Goal: Task Accomplishment & Management: Complete application form

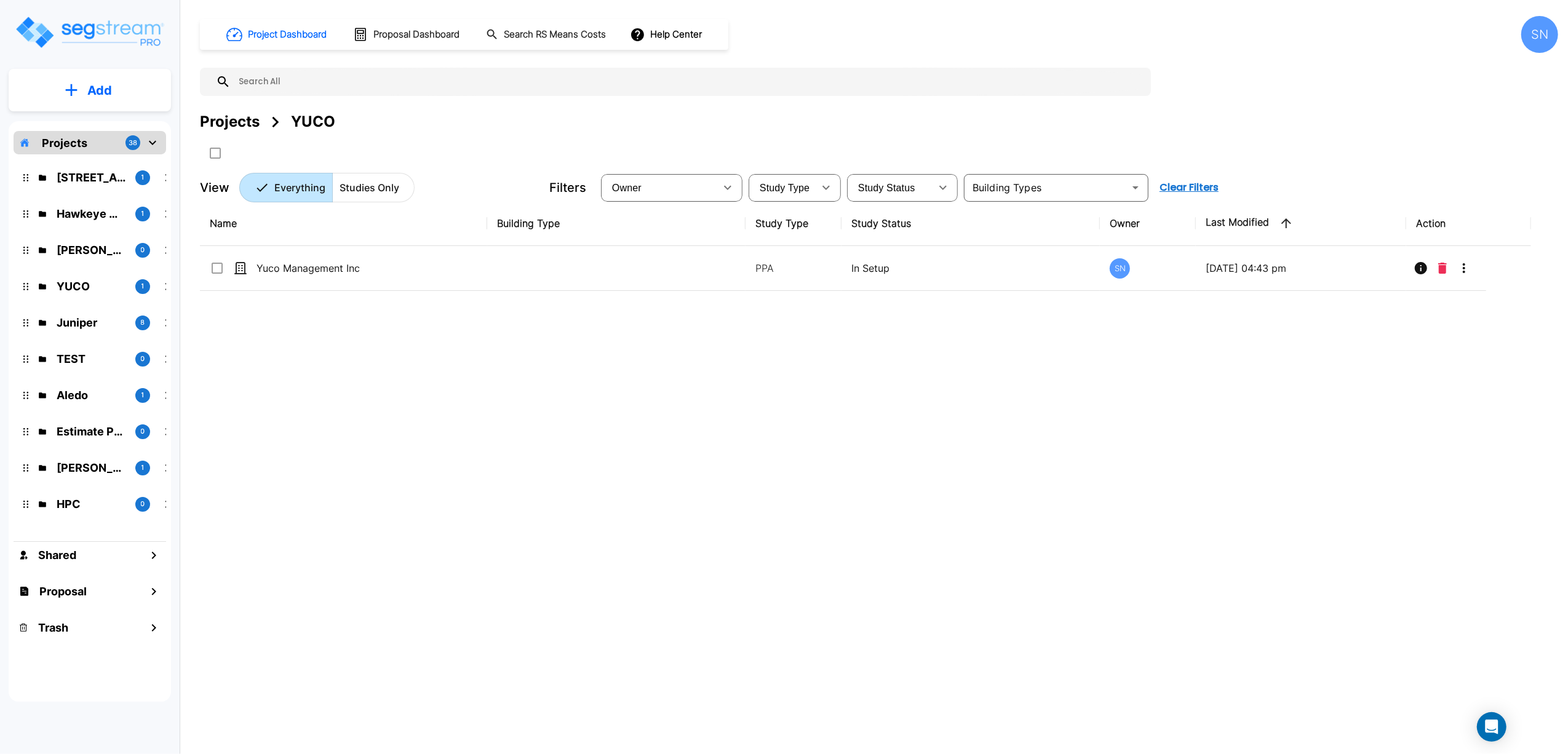
click at [150, 138] on icon "mailbox folders" at bounding box center [152, 142] width 15 height 15
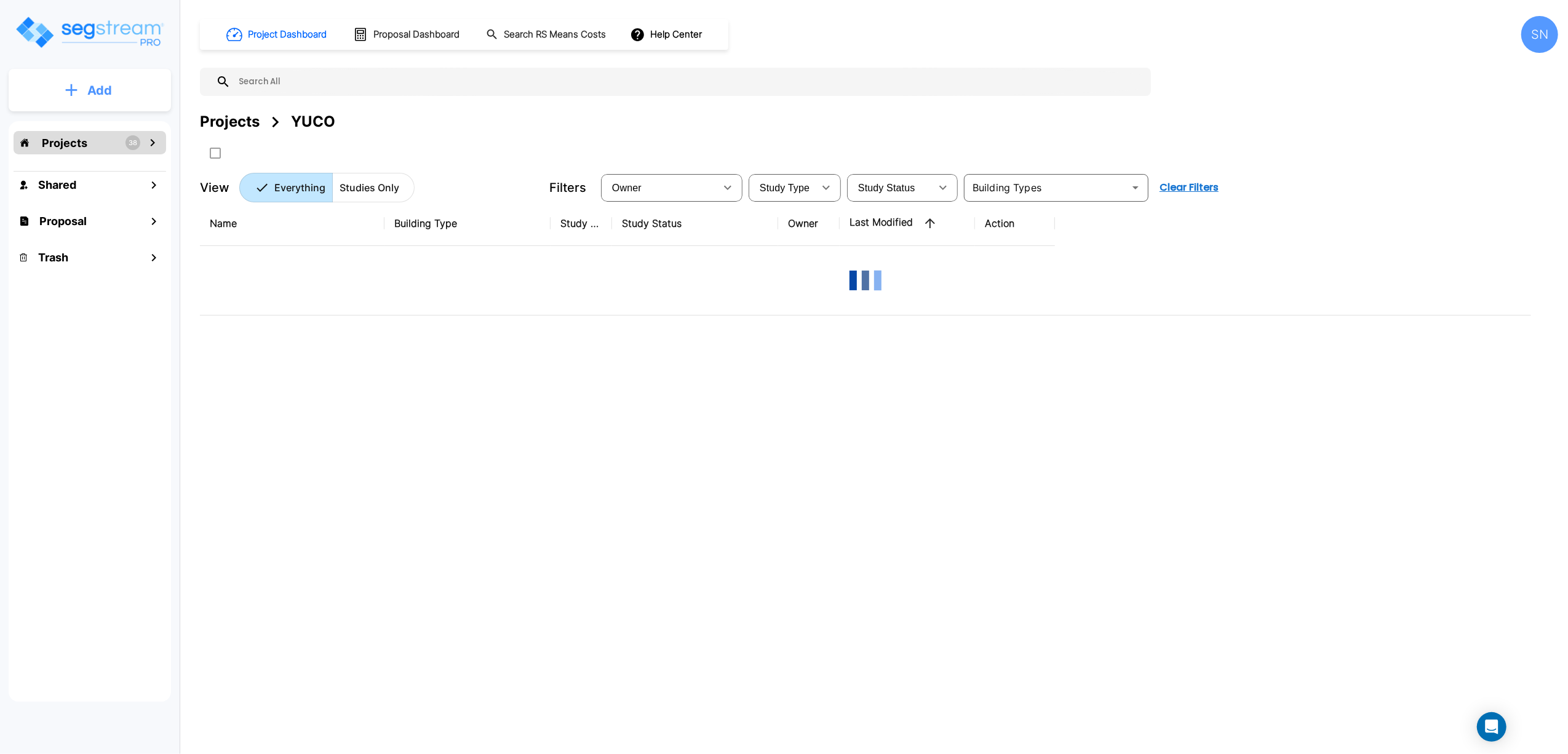
click at [140, 94] on button "Add" at bounding box center [90, 90] width 162 height 36
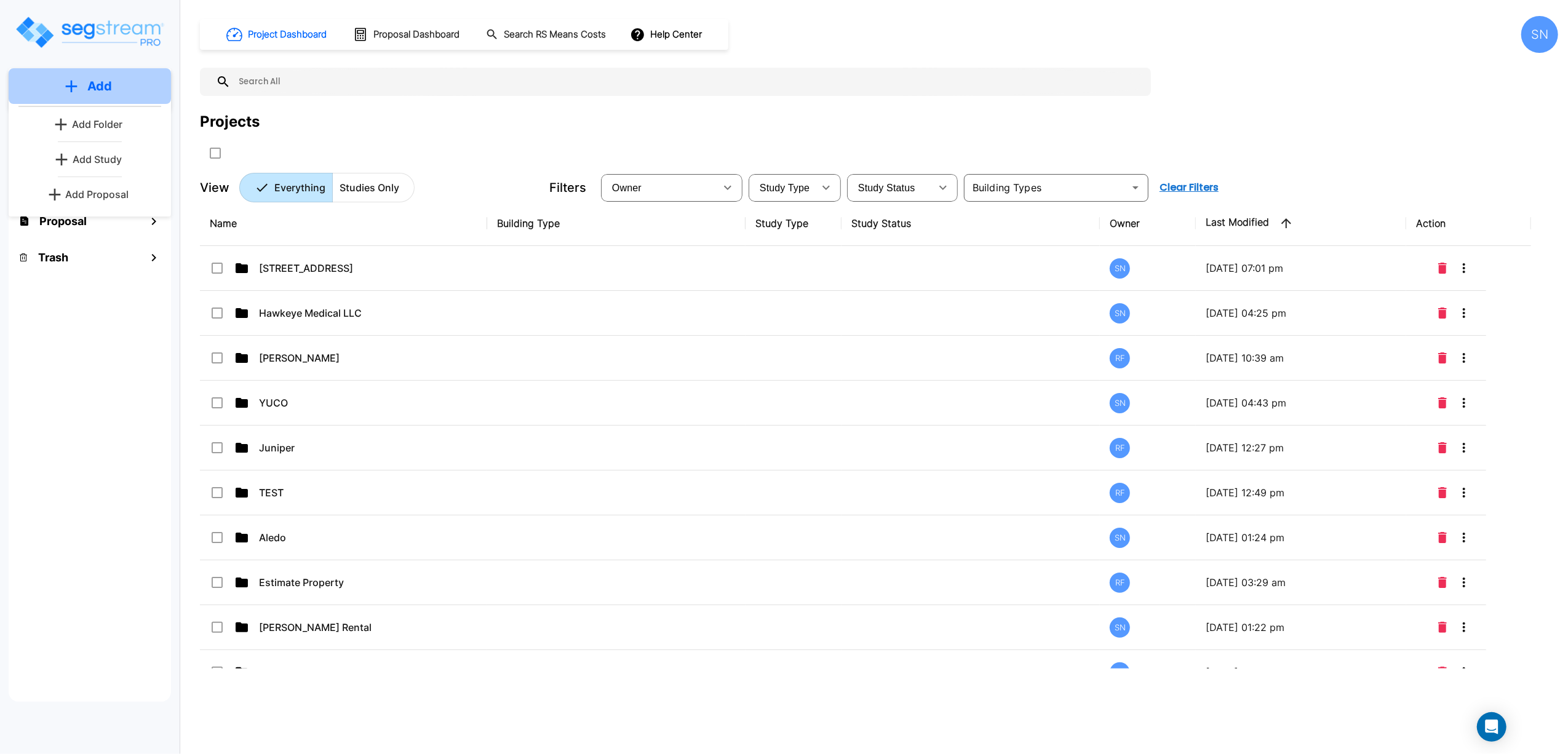
click at [140, 94] on button "Add" at bounding box center [90, 85] width 162 height 36
click at [155, 148] on icon "mailbox folders" at bounding box center [152, 142] width 15 height 15
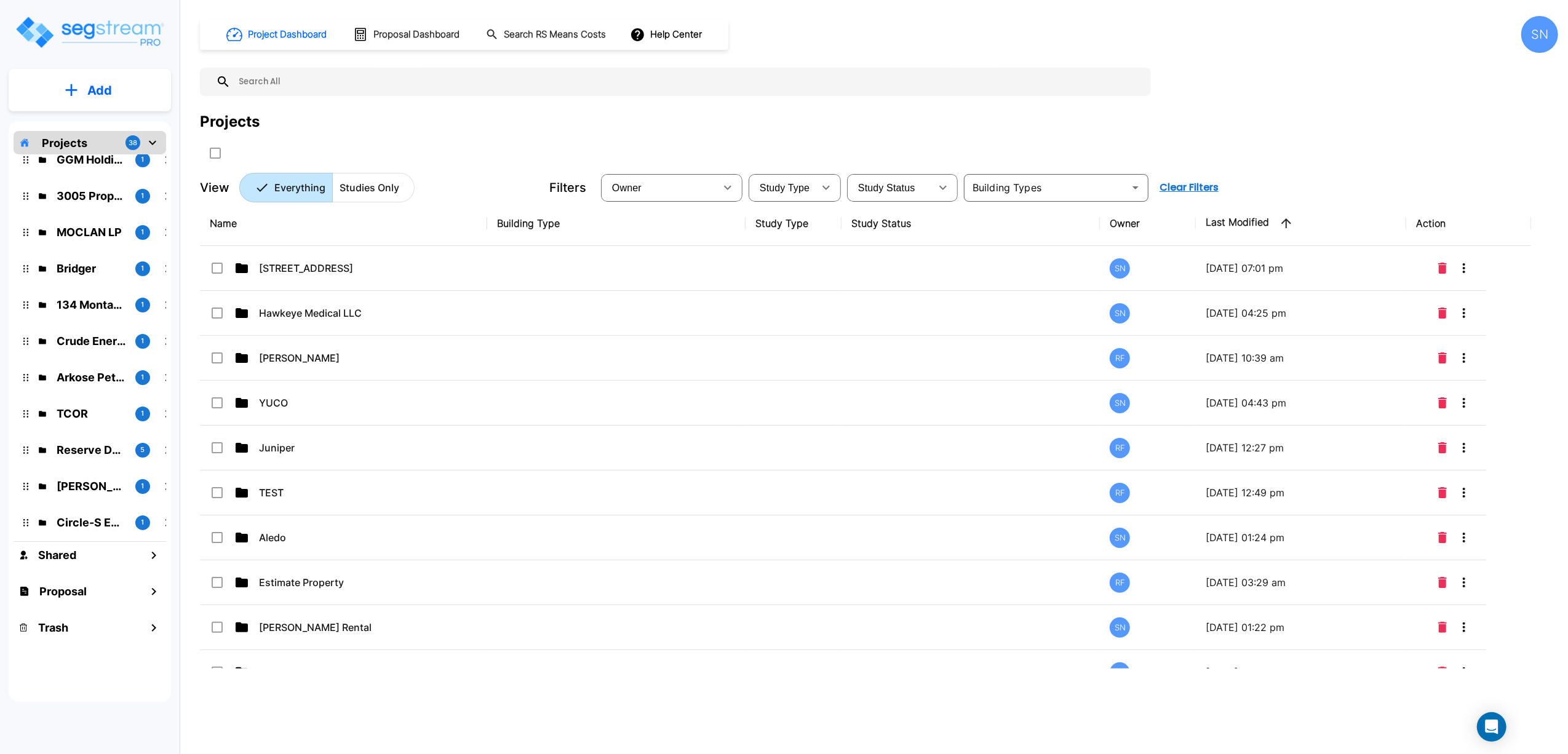
scroll to position [1002, 0]
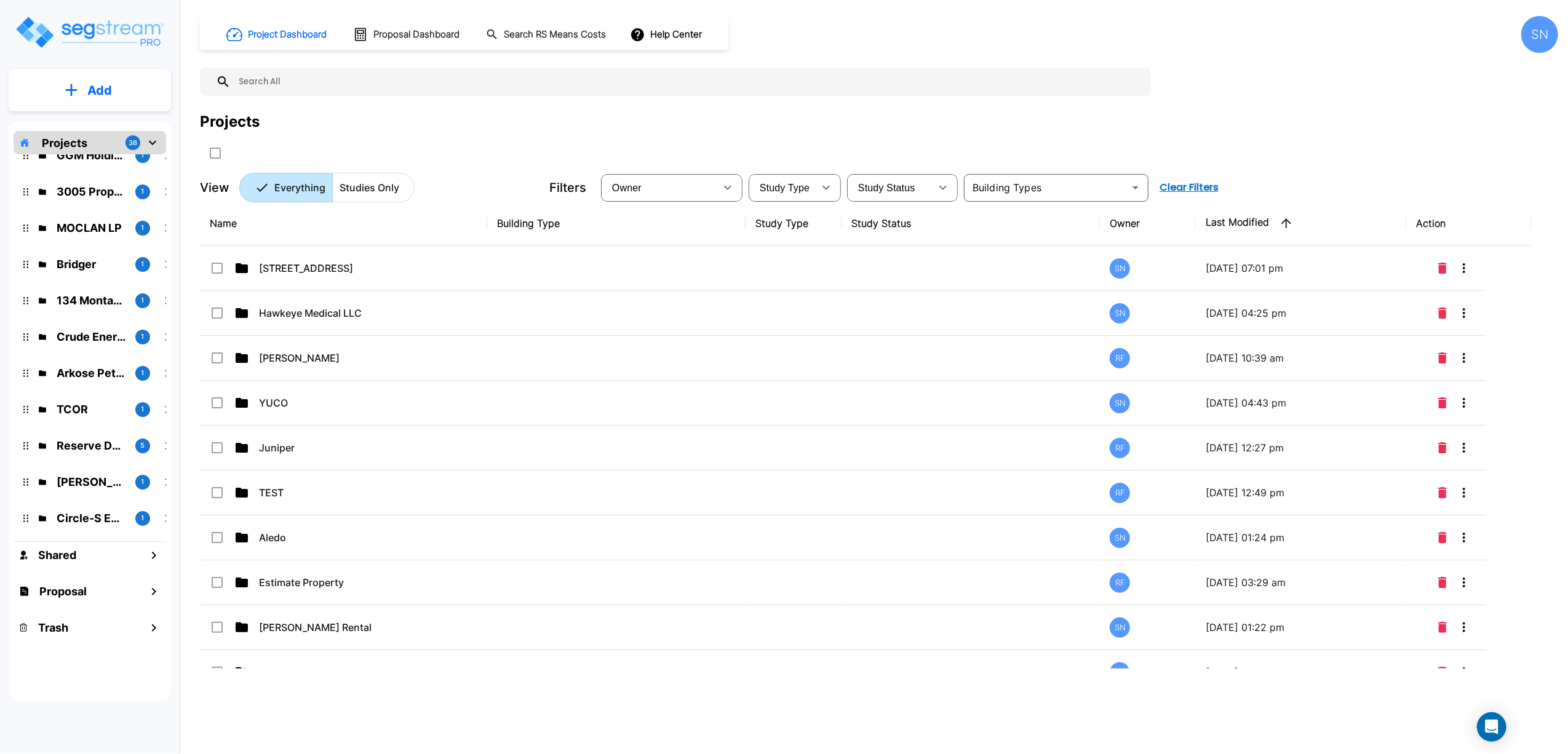
click at [153, 140] on icon "mailbox folders" at bounding box center [152, 142] width 15 height 15
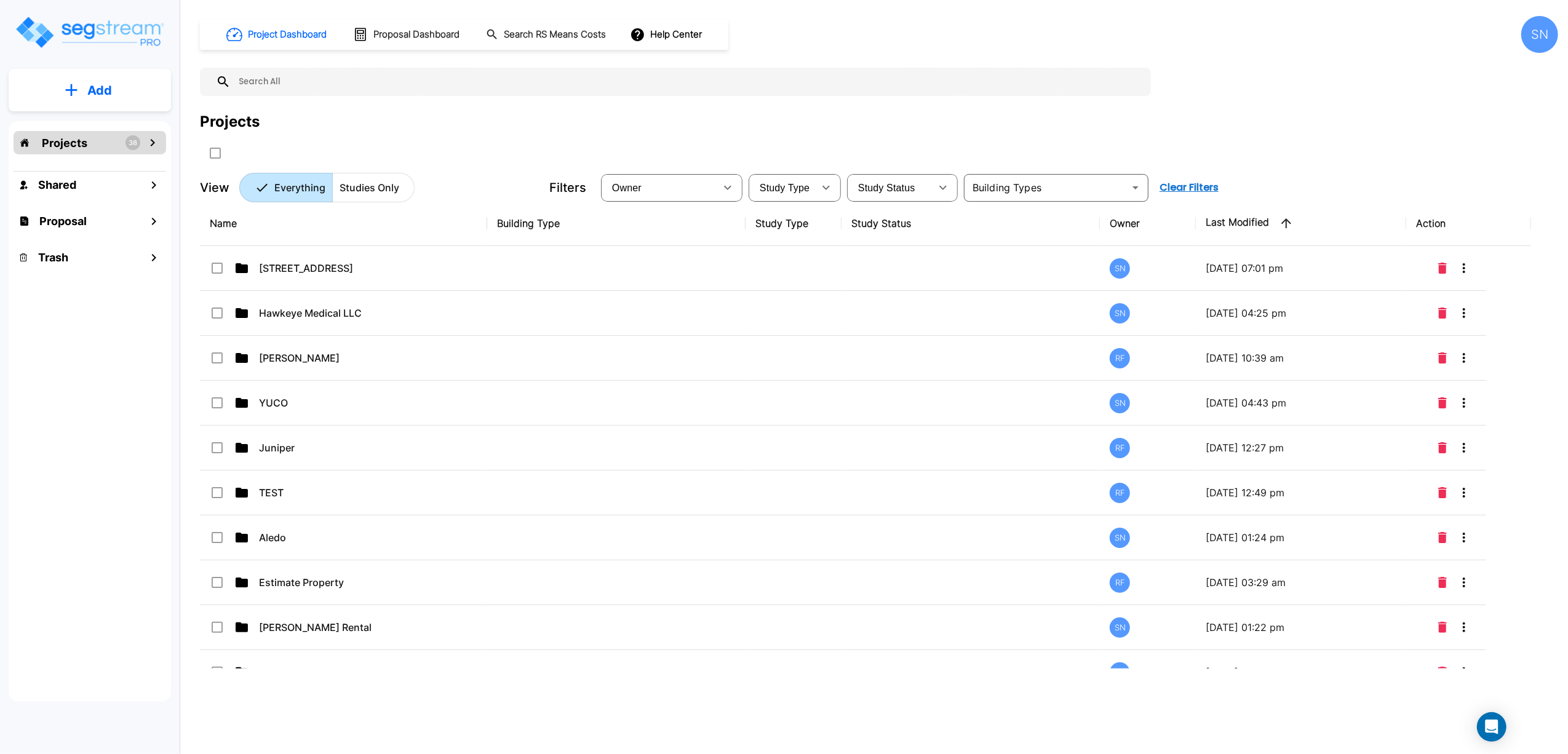
click at [135, 98] on button "Add" at bounding box center [90, 90] width 162 height 36
click at [112, 156] on p "Add Study" at bounding box center [97, 158] width 50 height 15
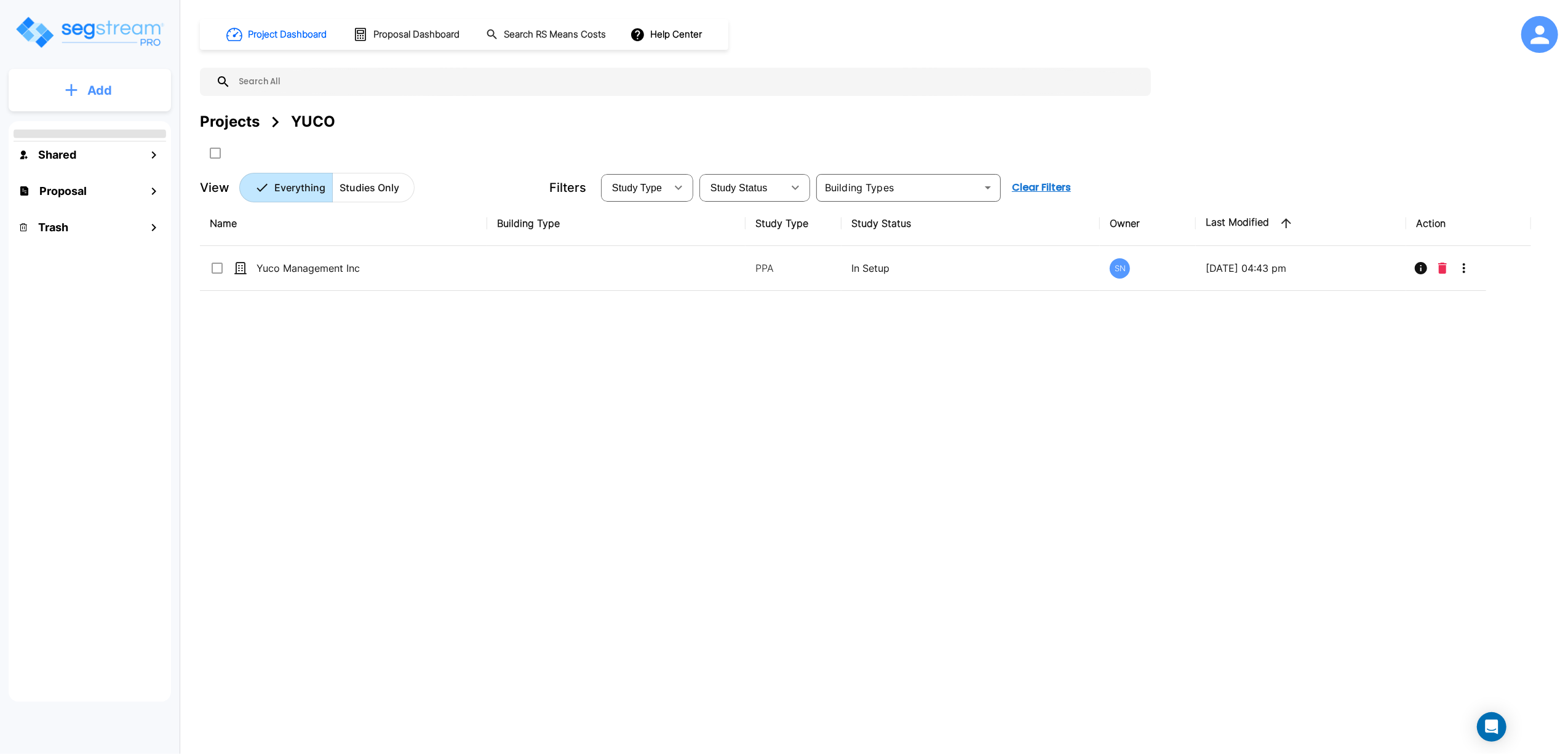
click at [111, 97] on p "Add" at bounding box center [99, 90] width 24 height 18
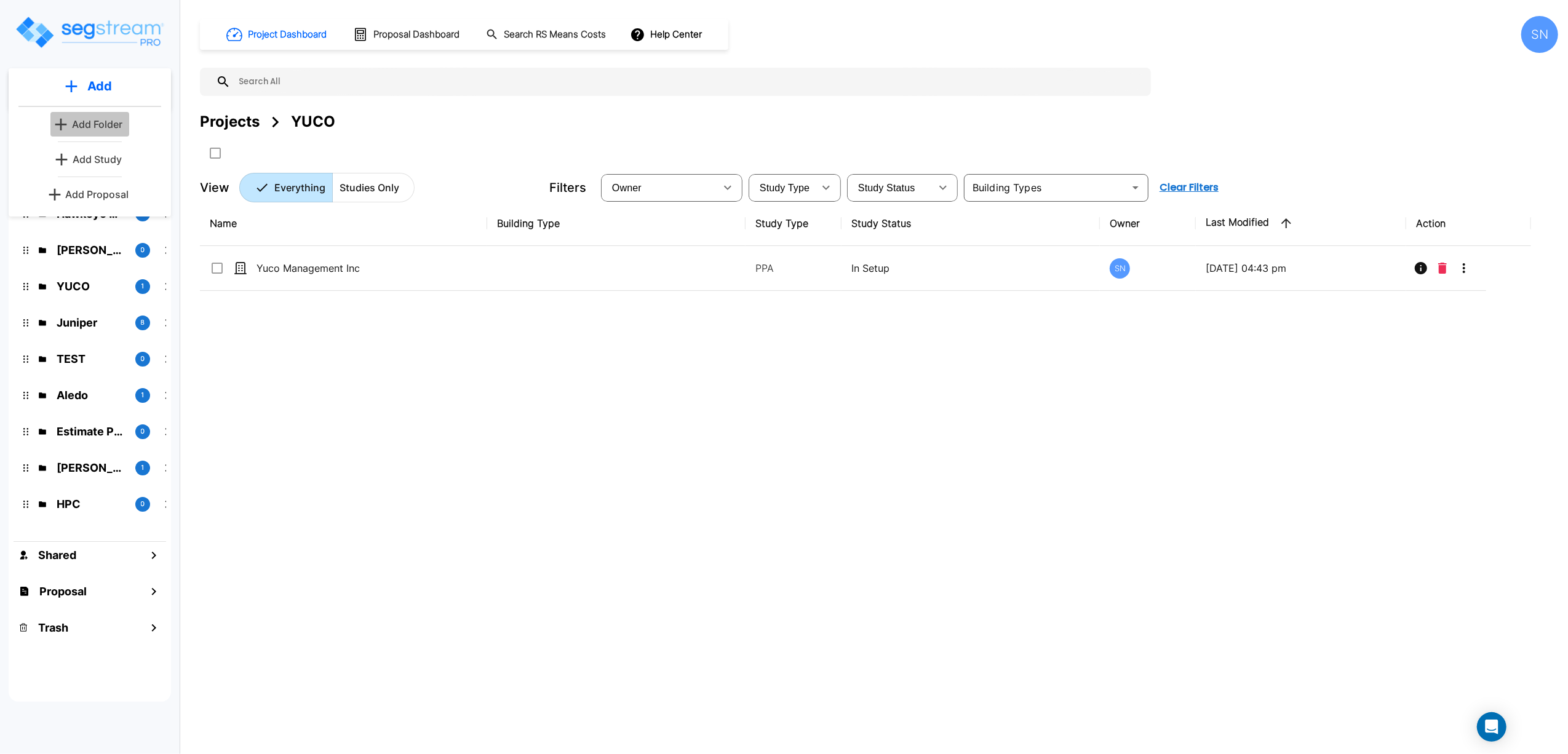
click at [111, 124] on p "Add Folder" at bounding box center [98, 124] width 51 height 15
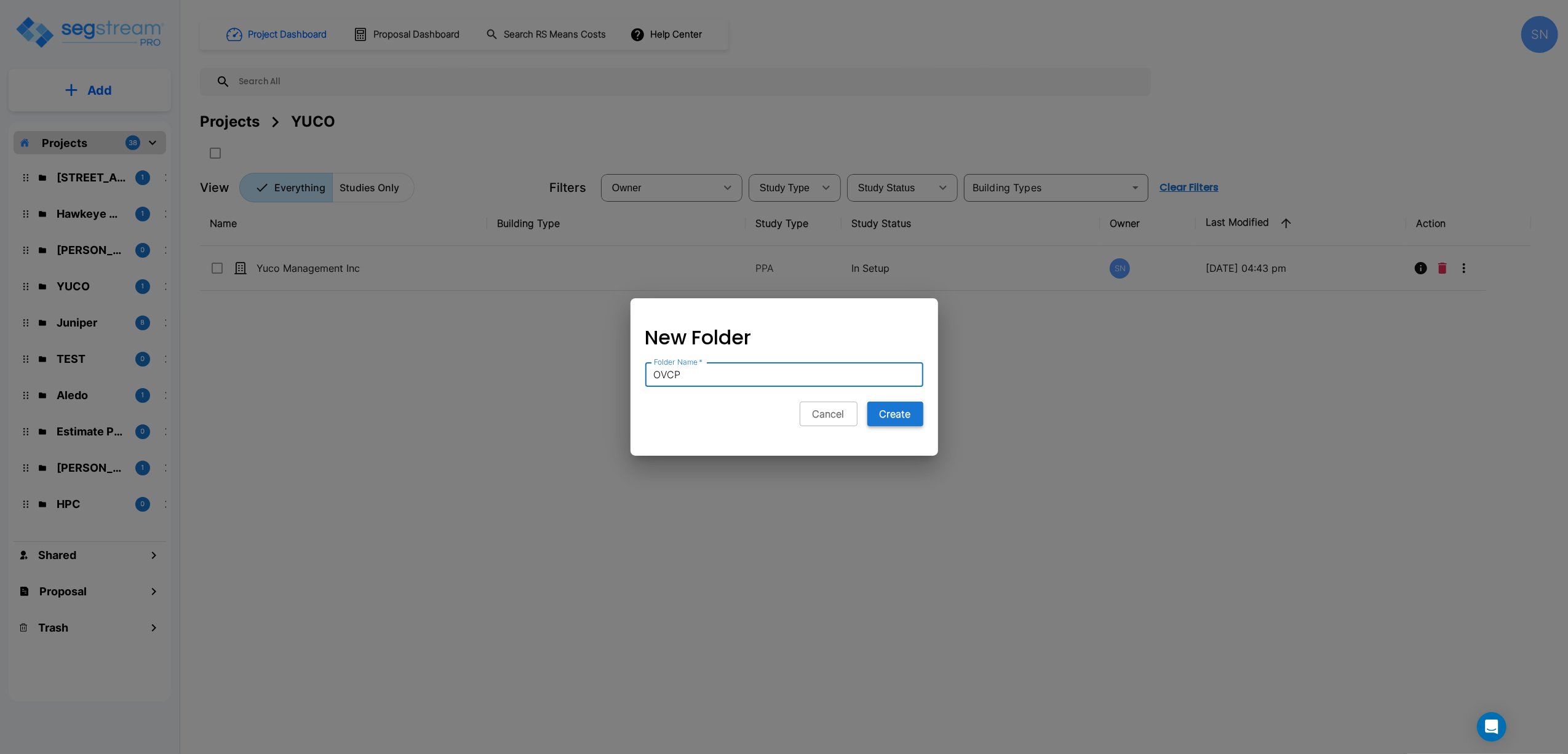
type input "OVCP"
click at [894, 412] on button "Create" at bounding box center [896, 414] width 56 height 24
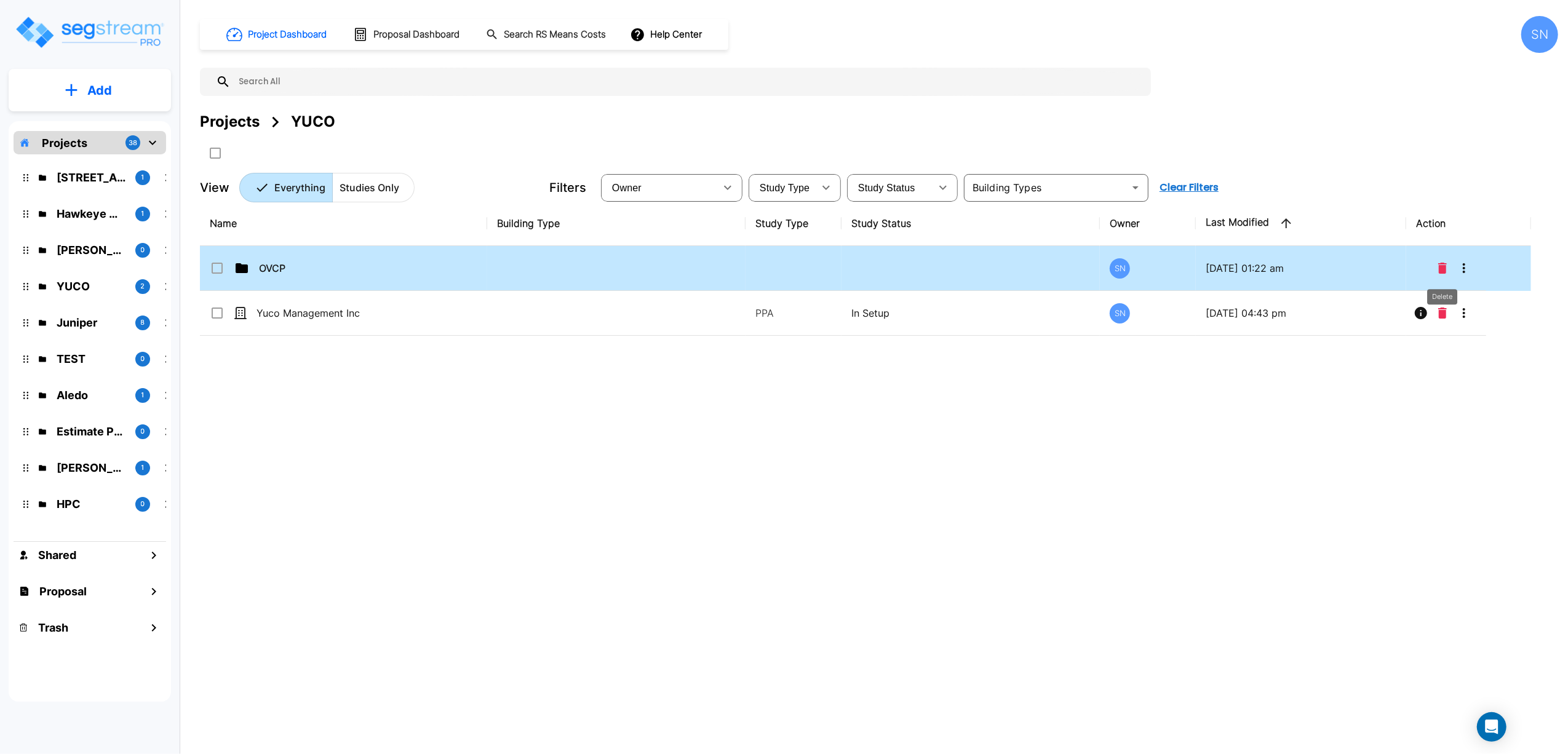
click at [1441, 271] on icon "Delete" at bounding box center [1443, 268] width 9 height 11
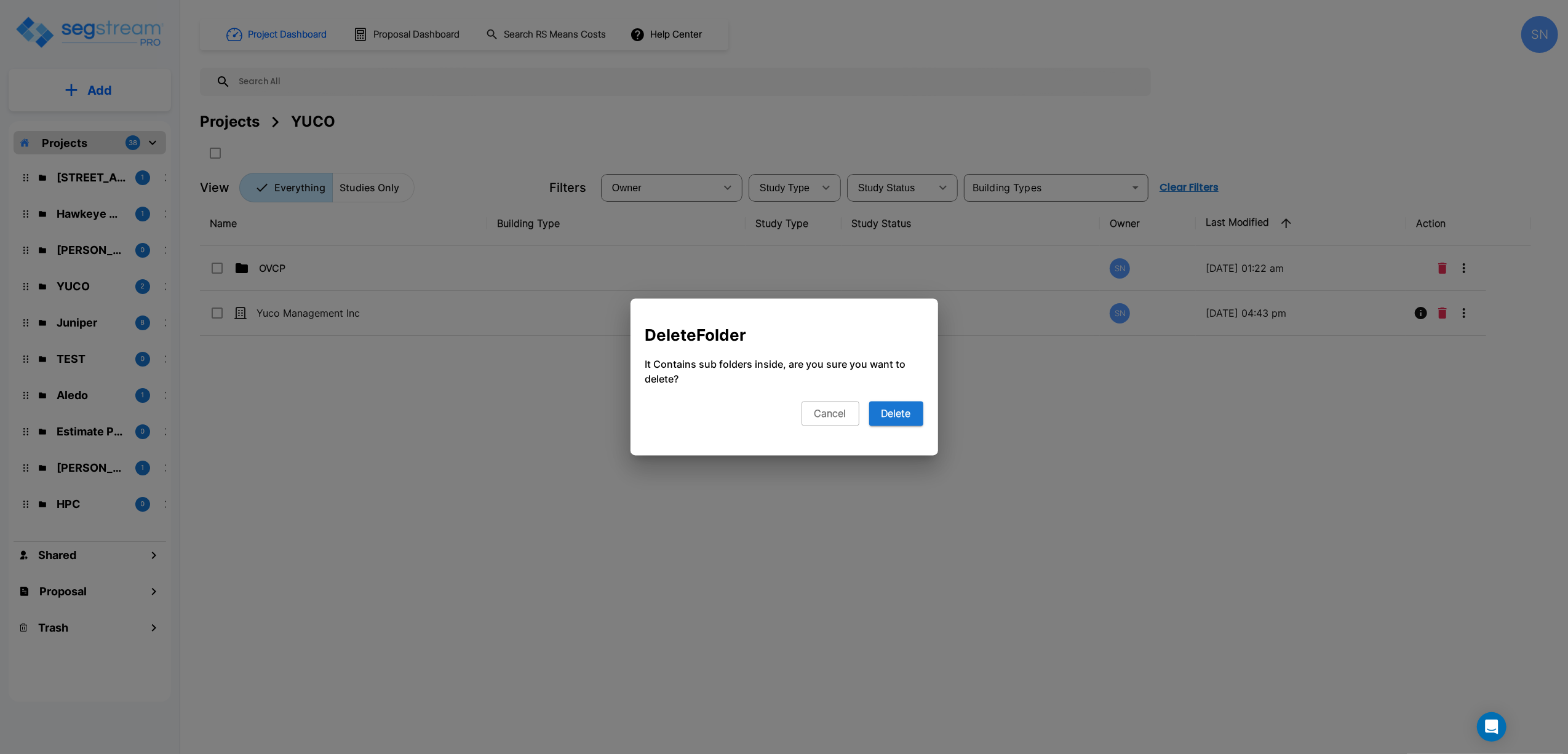
click at [897, 426] on div "Delete Folder It Contains sub folders inside, are you sure you want to delete? …" at bounding box center [784, 382] width 308 height 147
click at [897, 418] on button "Delete" at bounding box center [896, 414] width 54 height 24
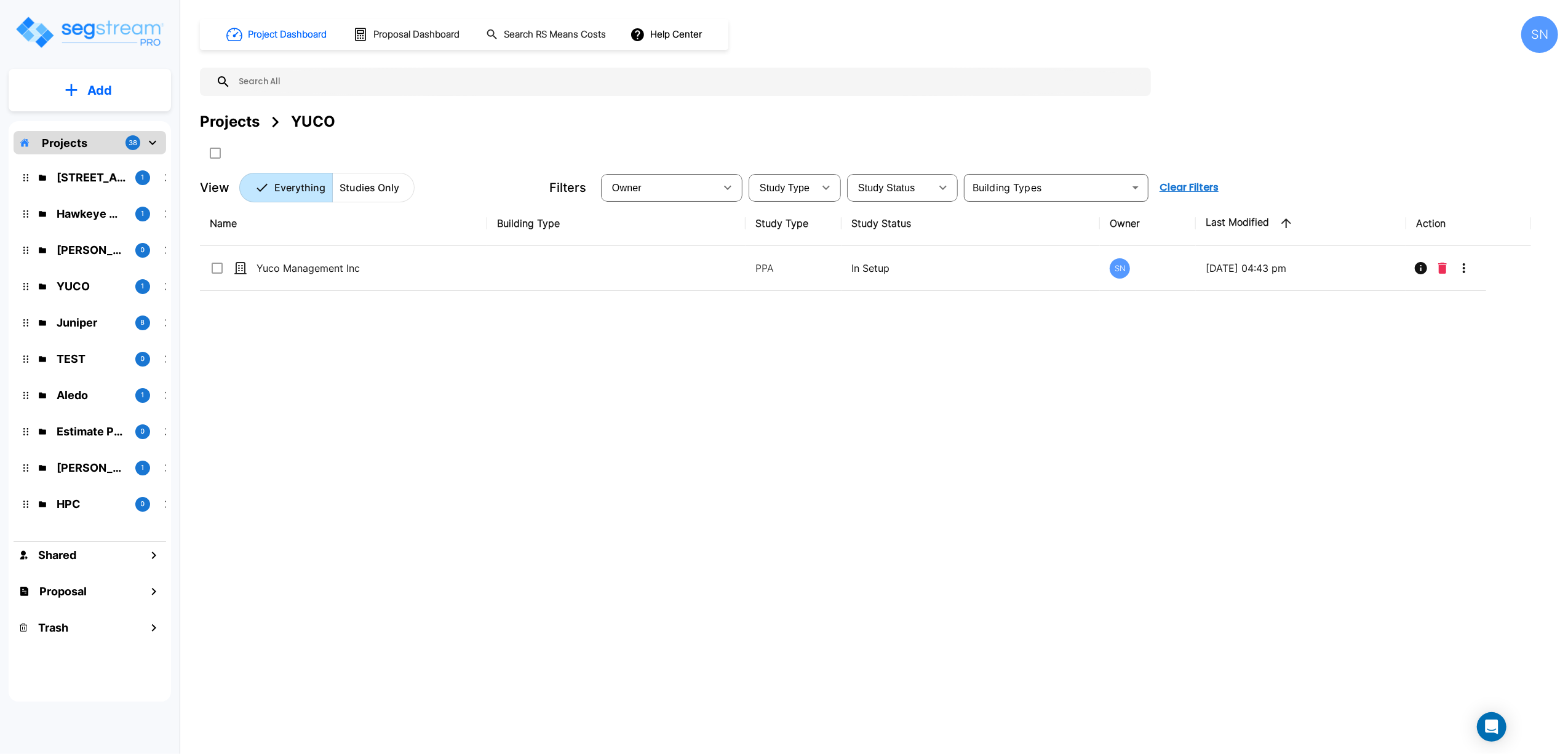
click at [152, 141] on icon "mailbox folders" at bounding box center [152, 142] width 15 height 15
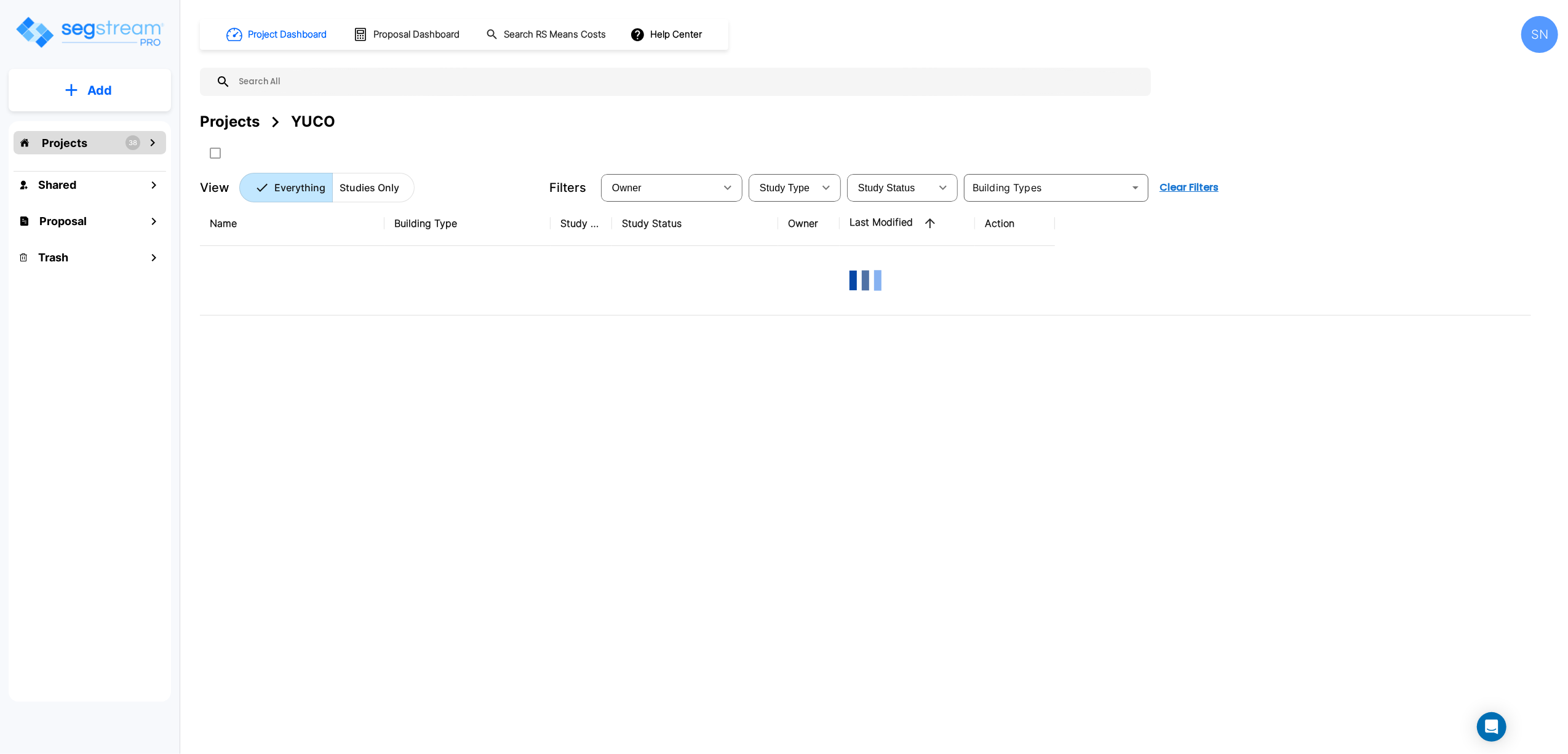
click at [131, 96] on button "Add" at bounding box center [90, 90] width 162 height 36
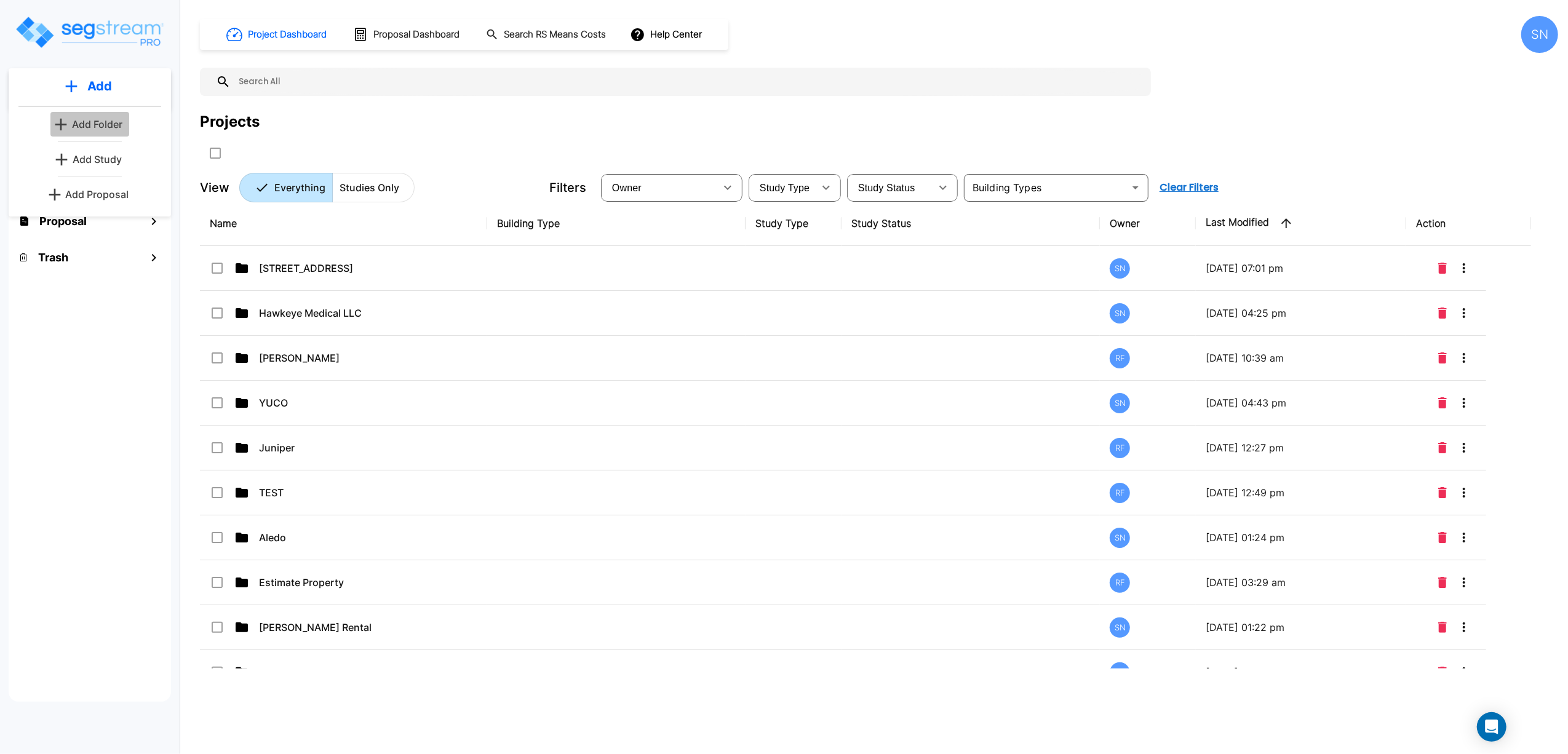
click at [112, 126] on p "Add Folder" at bounding box center [98, 124] width 51 height 15
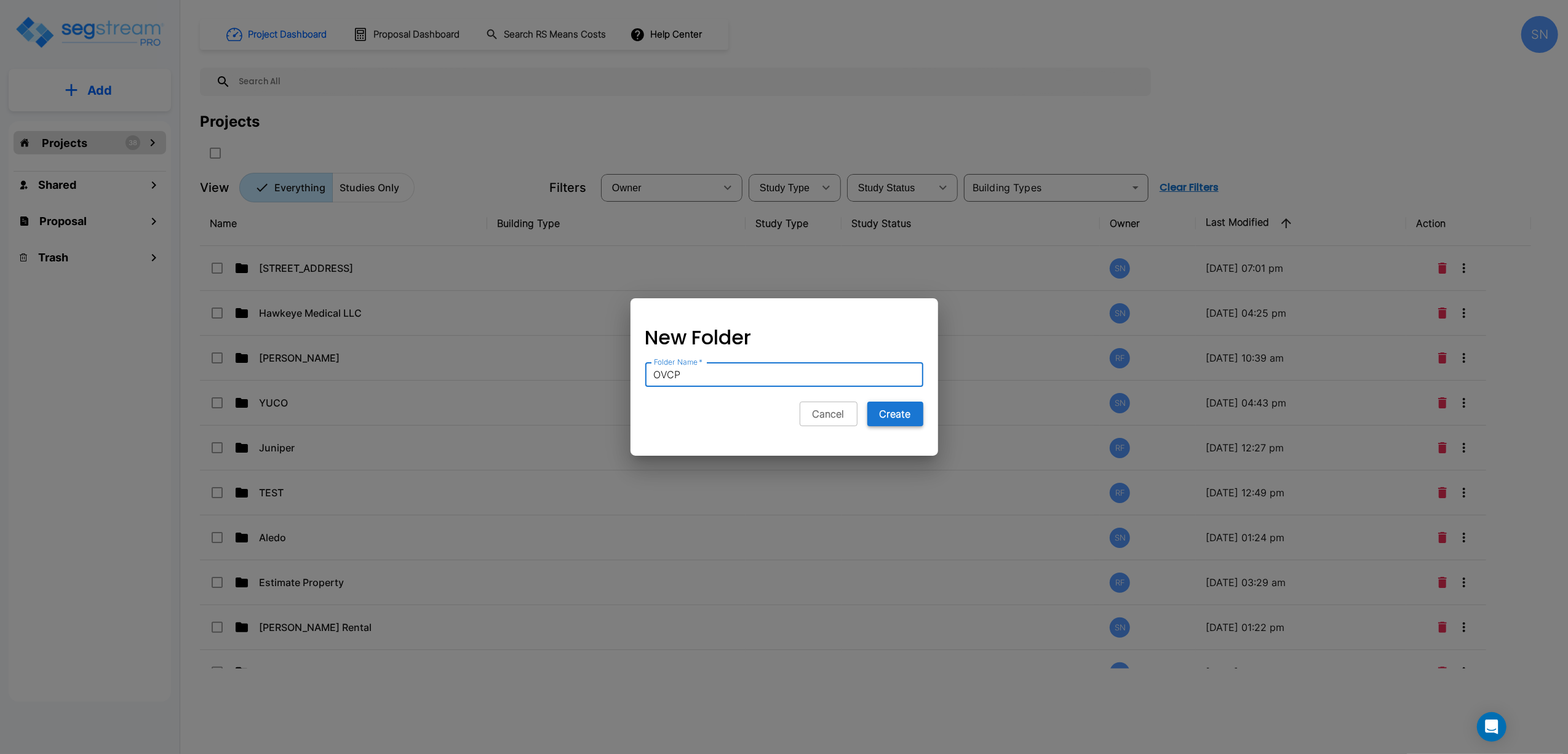
type input "OVCP"
click at [904, 419] on button "Create" at bounding box center [896, 414] width 56 height 24
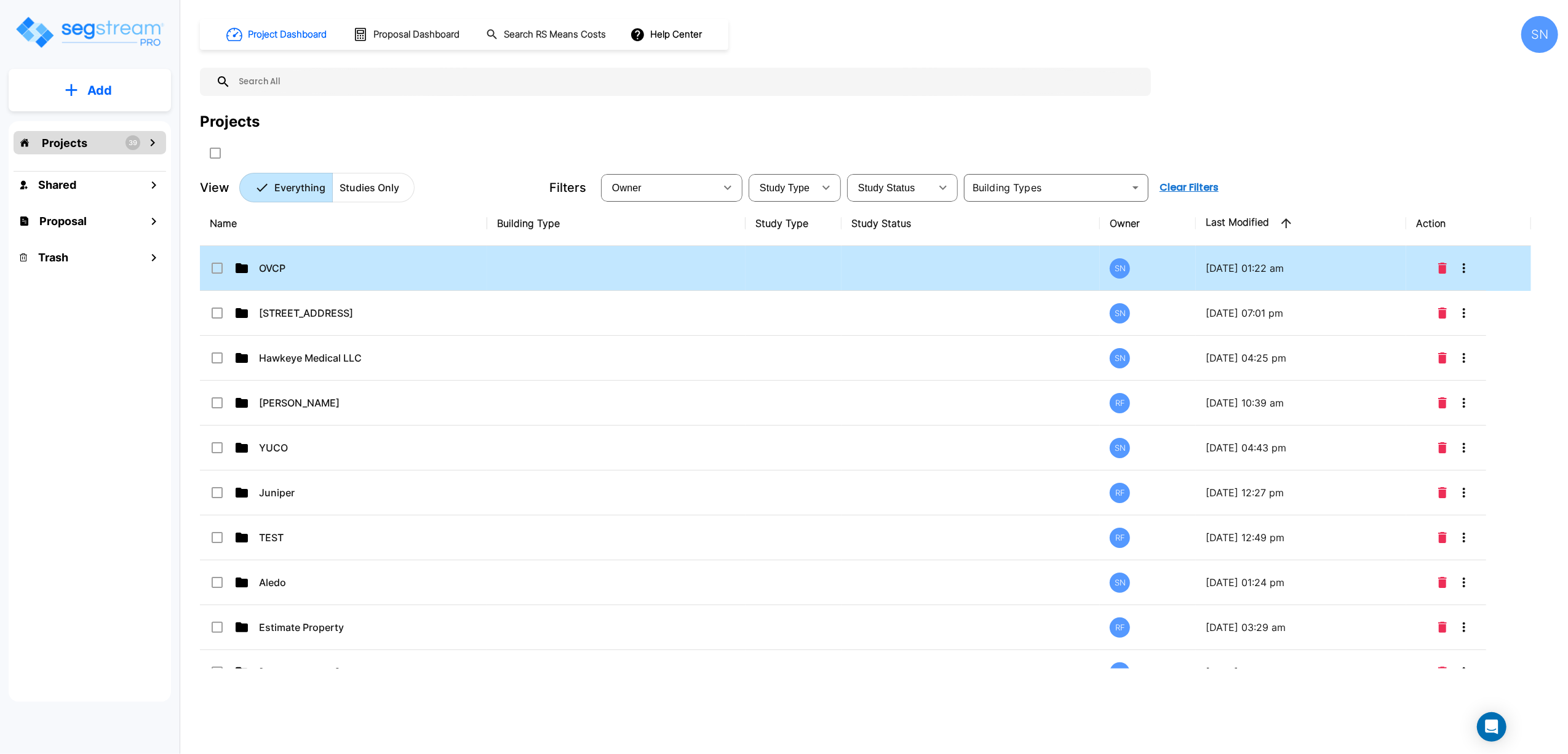
click at [271, 267] on p "OVCP" at bounding box center [320, 267] width 123 height 15
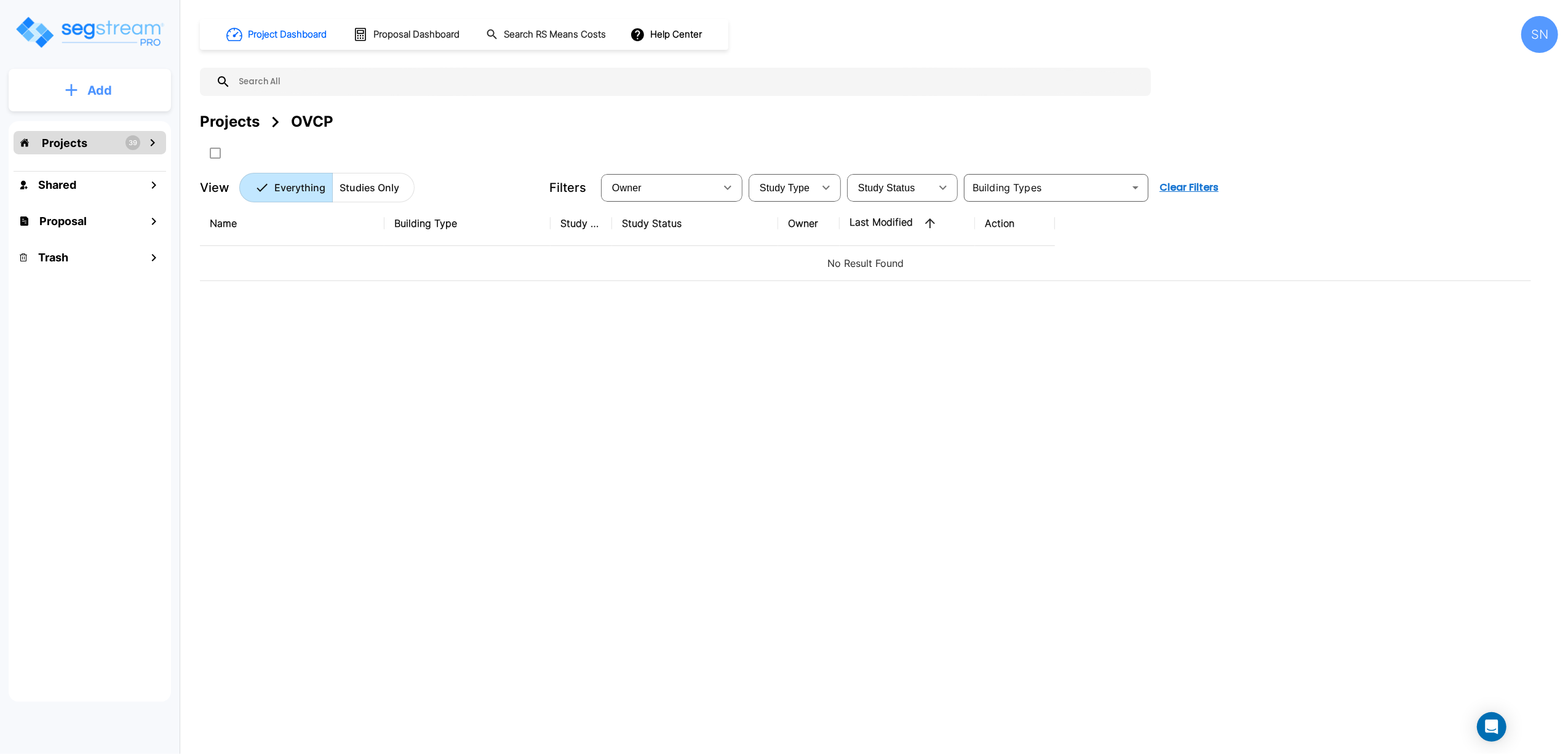
click at [91, 89] on p "Add" at bounding box center [99, 90] width 24 height 18
click at [92, 121] on p "Add Folder" at bounding box center [98, 124] width 51 height 15
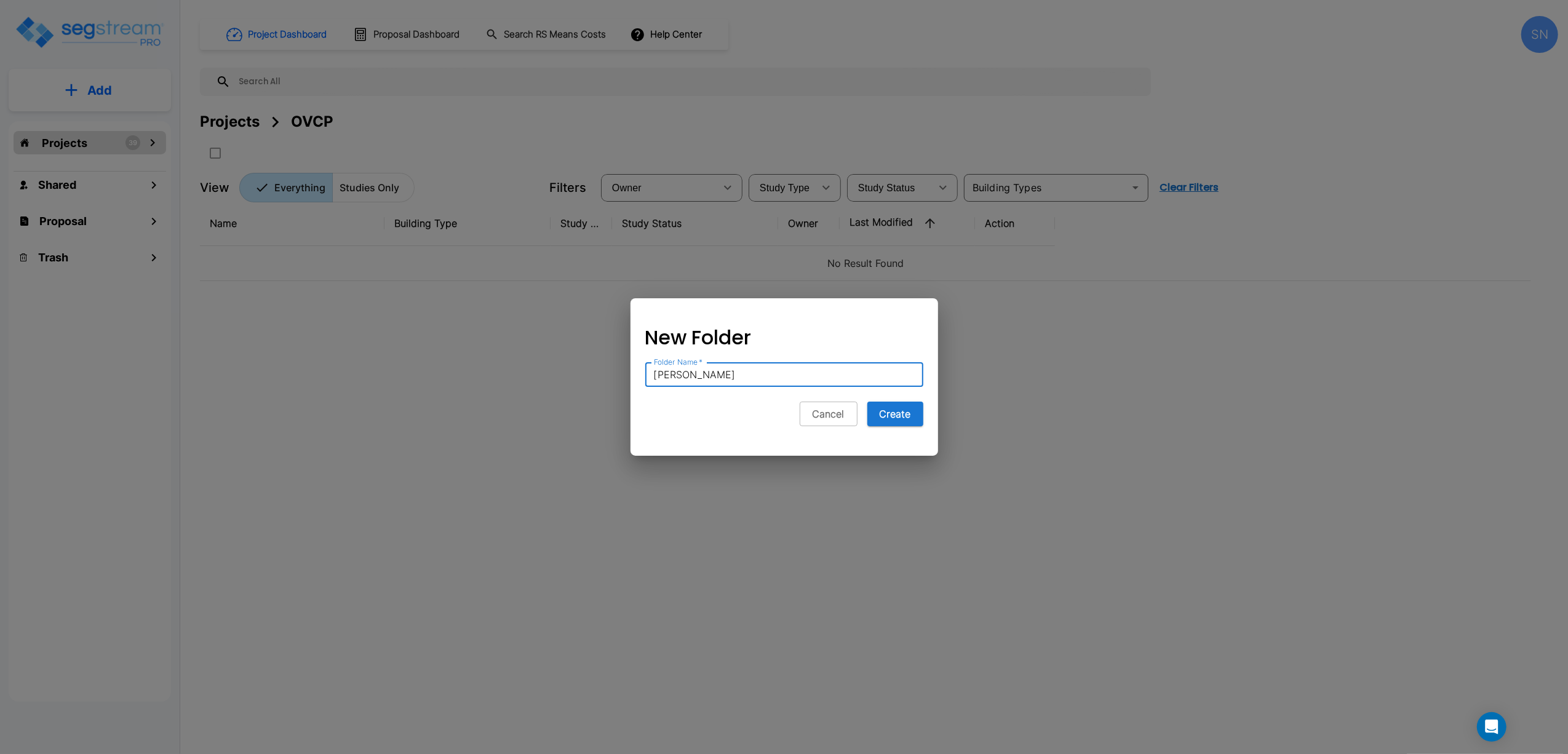
click at [655, 374] on input "Justin" at bounding box center [784, 374] width 278 height 24
drag, startPoint x: 679, startPoint y: 376, endPoint x: 667, endPoint y: 380, distance: 12.6
click at [667, 380] on input "OVCP Justin" at bounding box center [784, 374] width 278 height 24
type input "OV [PERSON_NAME]"
click at [889, 407] on button "Create" at bounding box center [896, 414] width 56 height 24
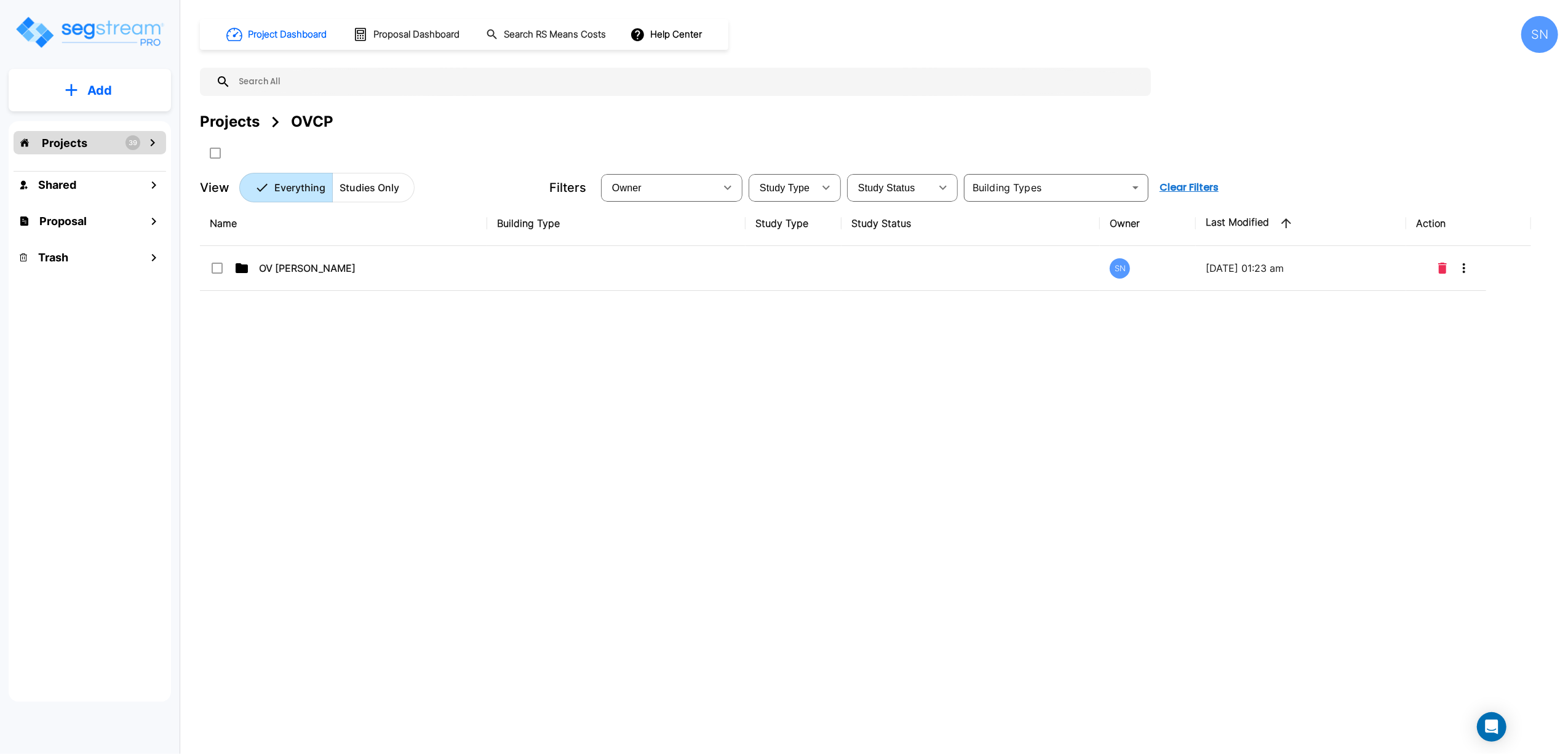
click at [560, 486] on div "Name Building Type Study Type Study Status Owner Last Modified Action OV Justin…" at bounding box center [866, 434] width 1331 height 468
click at [129, 96] on button "Add" at bounding box center [90, 90] width 162 height 36
click at [93, 156] on p "Add Study" at bounding box center [97, 158] width 50 height 15
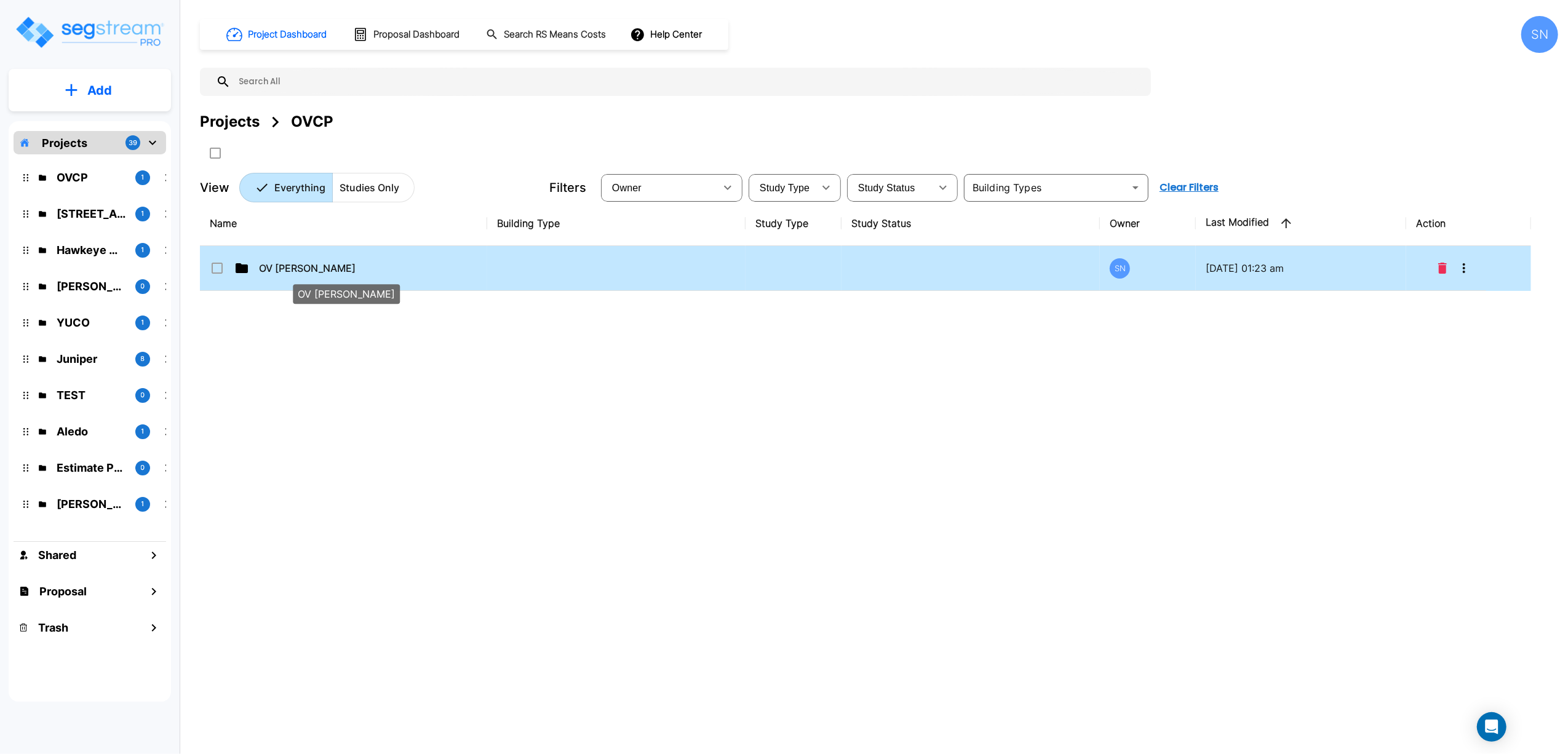
click at [287, 266] on p "OV [PERSON_NAME]" at bounding box center [320, 267] width 123 height 15
checkbox input "true"
click at [287, 266] on p "OV [PERSON_NAME]" at bounding box center [320, 267] width 123 height 15
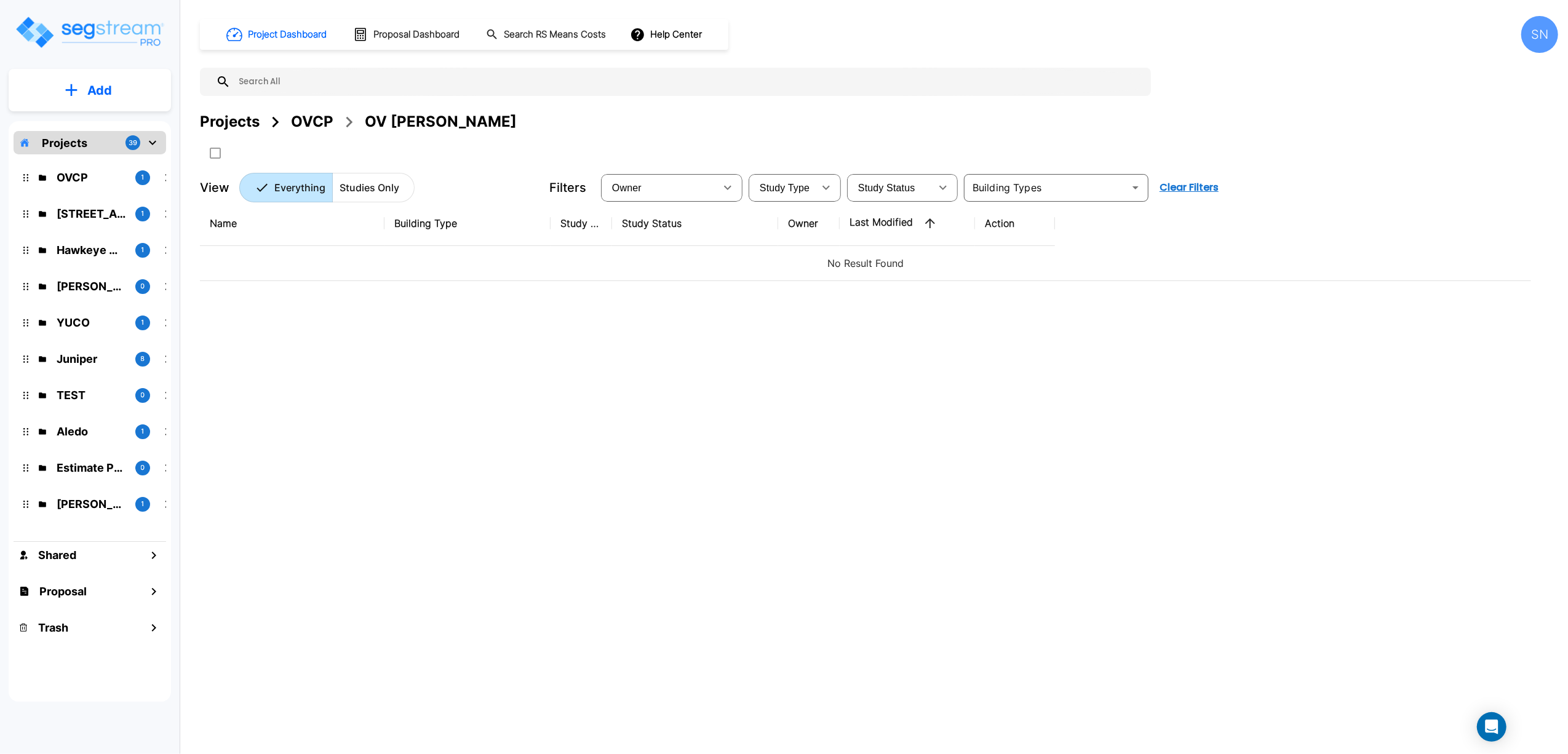
click at [313, 119] on div "OVCP" at bounding box center [312, 121] width 43 height 22
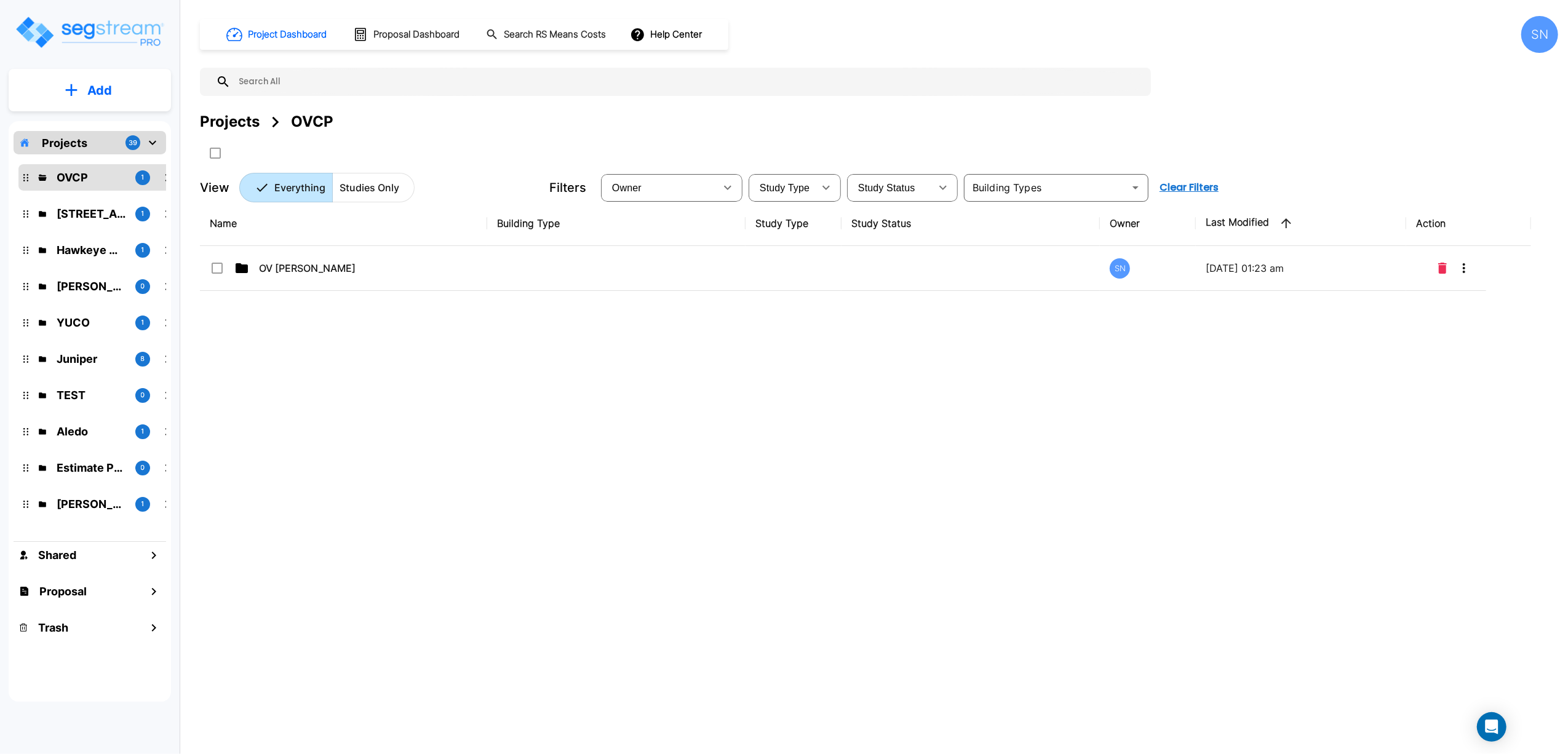
click at [427, 412] on div "Name Building Type Study Type Study Status Owner Last Modified Action OV Justin…" at bounding box center [866, 434] width 1331 height 468
click at [71, 209] on p "138 Polecat Lane" at bounding box center [91, 213] width 69 height 17
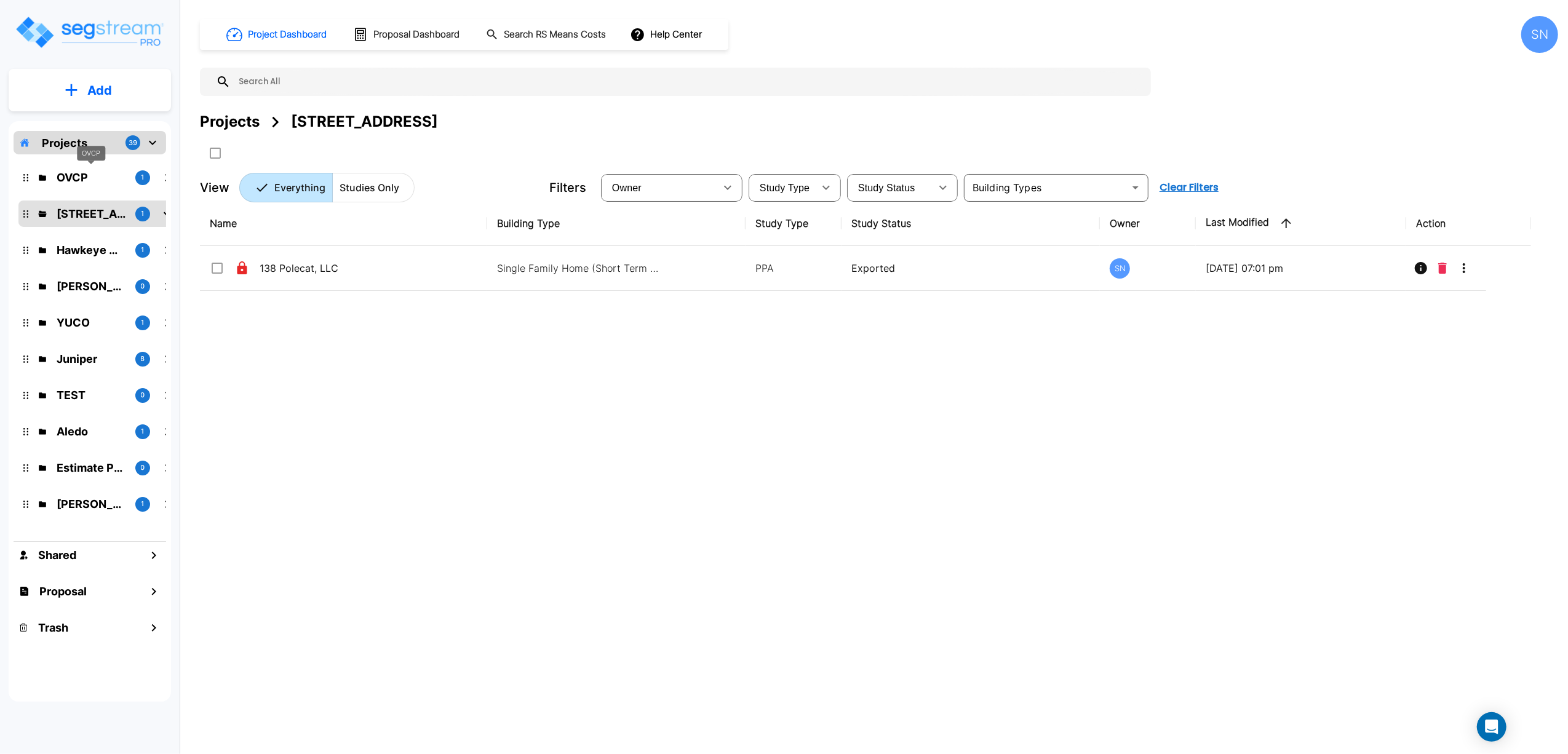
click at [59, 170] on p "OVCP" at bounding box center [91, 177] width 69 height 17
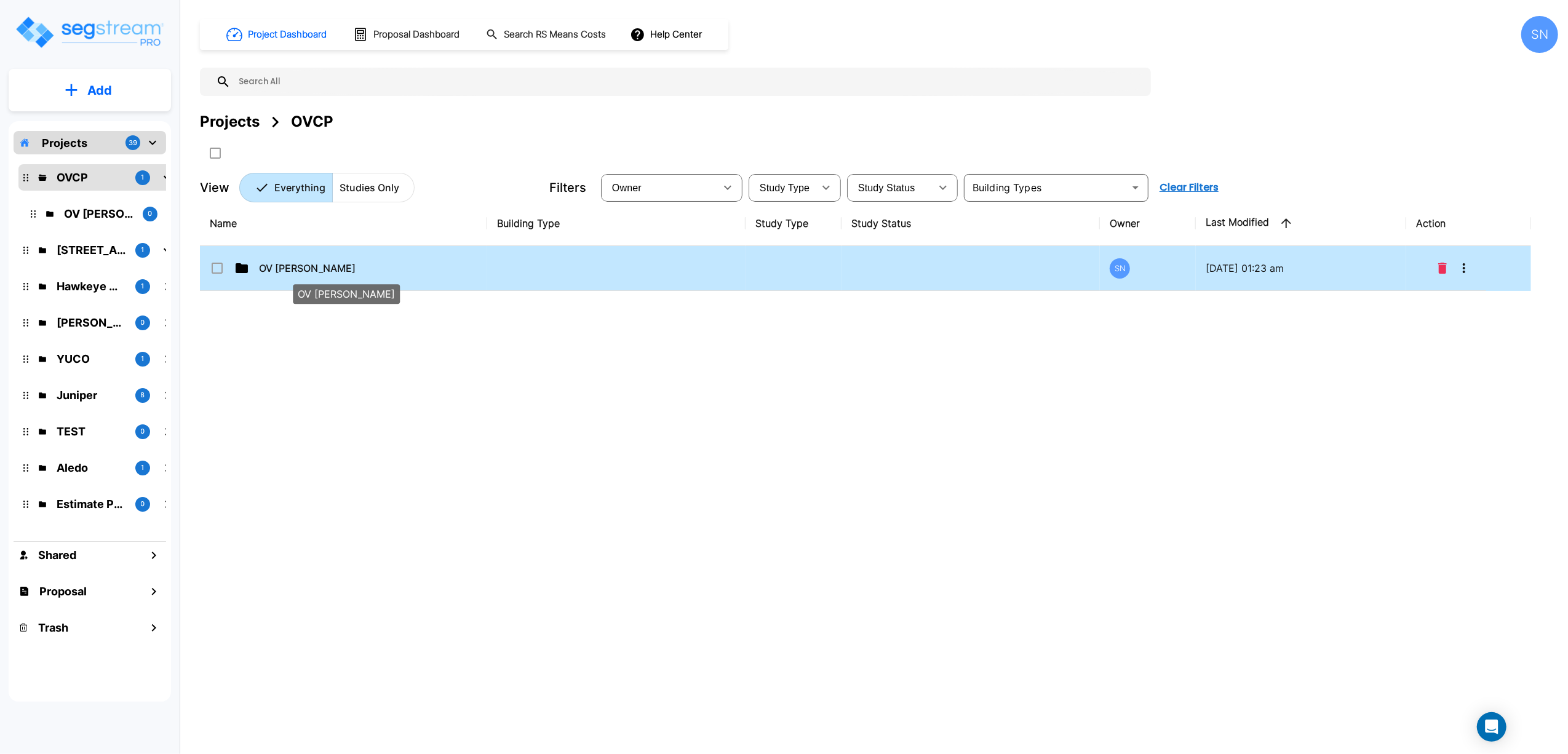
click at [278, 262] on p "OV [PERSON_NAME]" at bounding box center [320, 267] width 123 height 15
click at [278, 262] on p "OV Justin" at bounding box center [320, 267] width 123 height 15
checkbox input "false"
click at [278, 262] on p "OV Justin" at bounding box center [320, 267] width 123 height 15
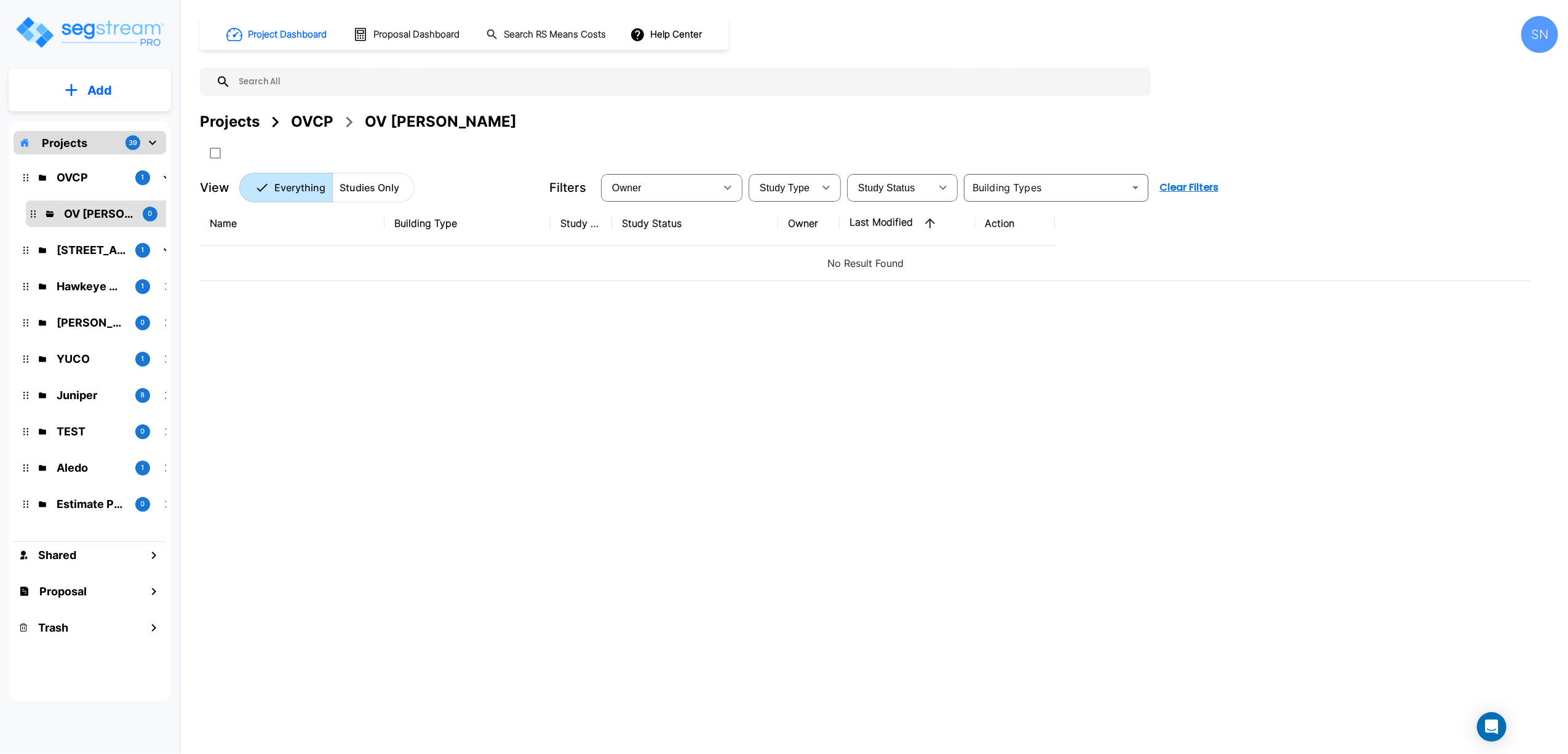
click at [387, 120] on div "OV Justin" at bounding box center [441, 121] width 152 height 22
click at [319, 121] on div "OVCP" at bounding box center [312, 121] width 43 height 22
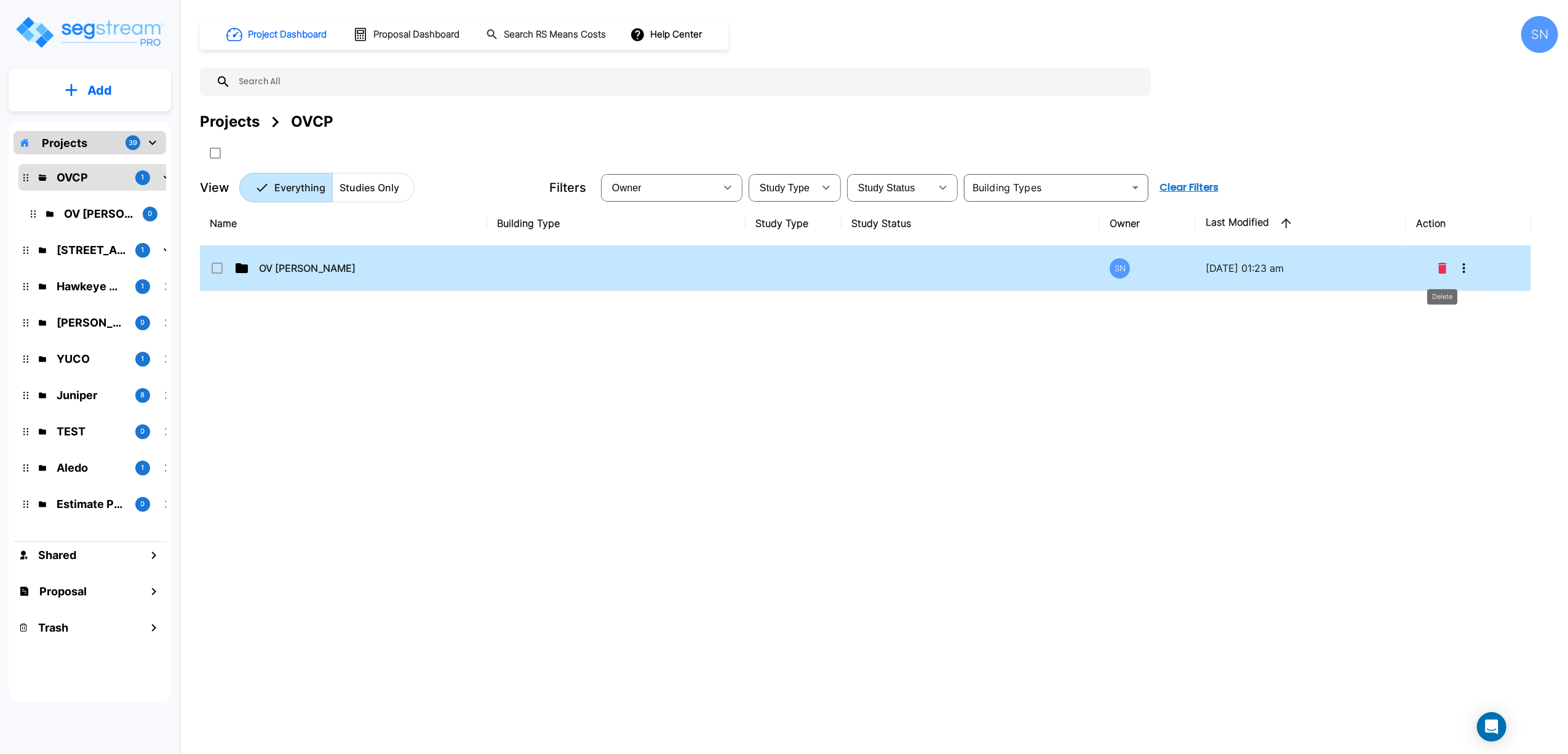
click at [1444, 271] on icon "Delete" at bounding box center [1443, 268] width 9 height 11
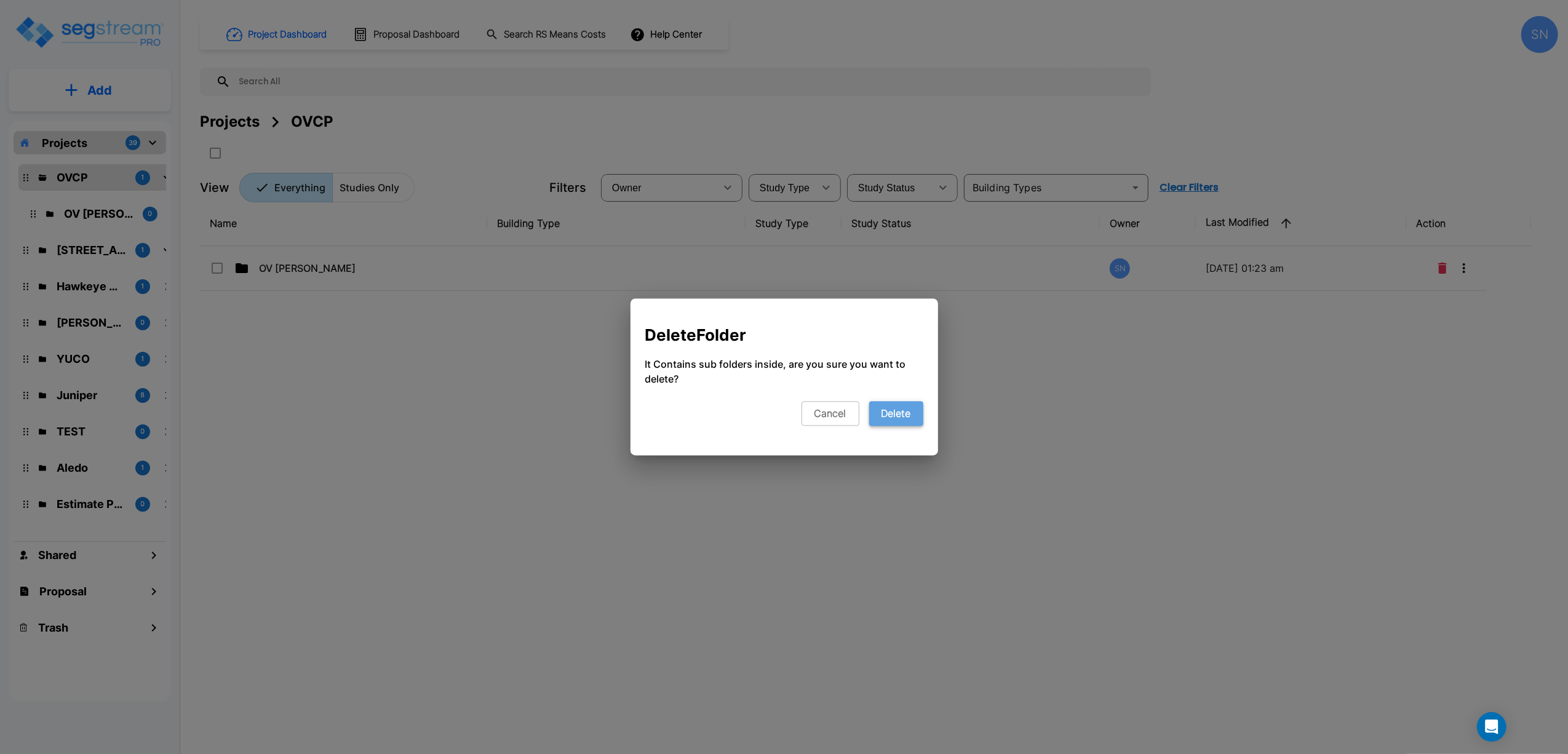
click at [902, 419] on button "Delete" at bounding box center [896, 414] width 54 height 24
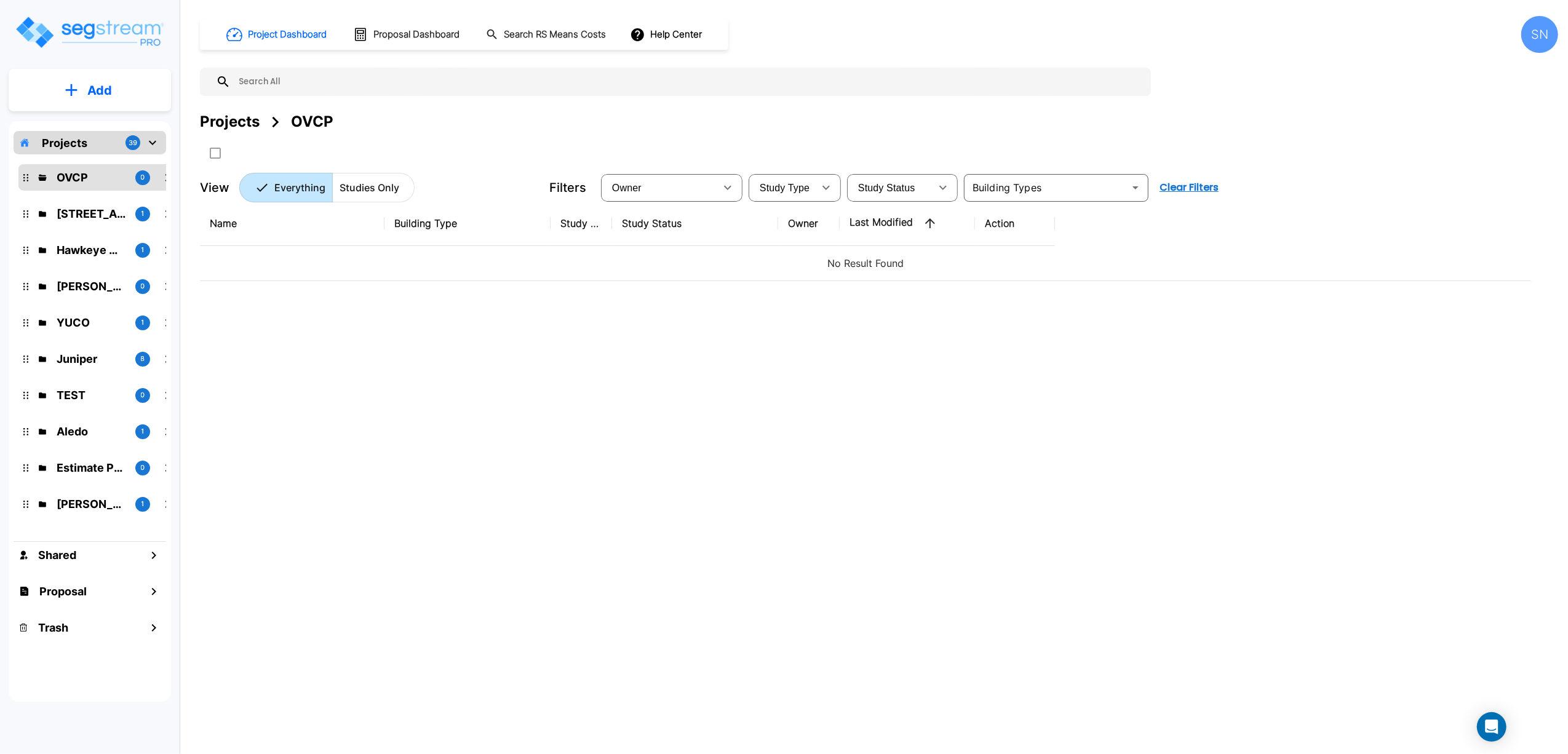
click at [86, 83] on button "Add" at bounding box center [90, 90] width 162 height 36
click at [84, 158] on p "Add Study" at bounding box center [97, 158] width 50 height 15
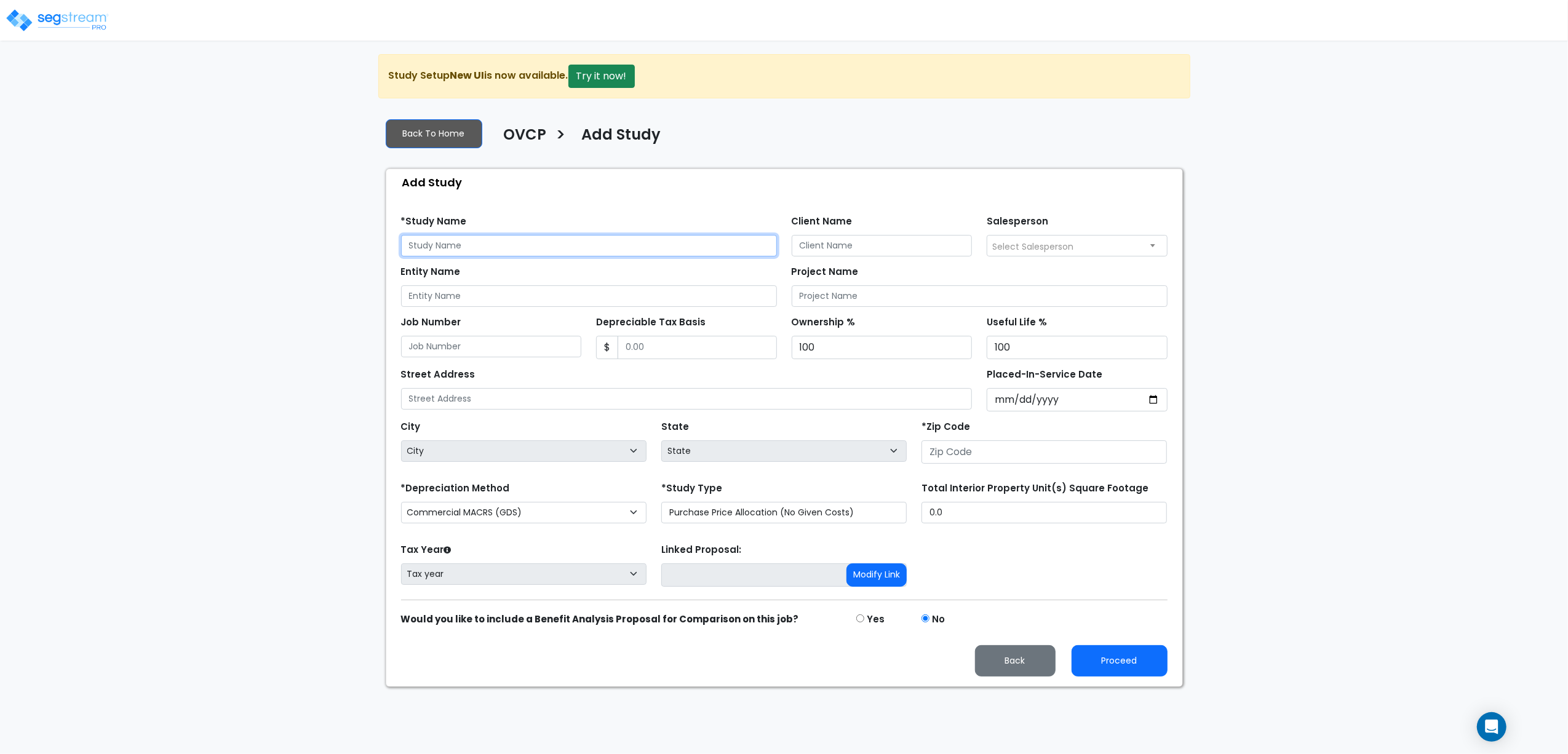
click at [605, 252] on input "text" at bounding box center [589, 246] width 376 height 22
click at [480, 239] on input "text" at bounding box center [589, 246] width 376 height 22
click at [641, 252] on input "text" at bounding box center [589, 246] width 376 height 22
type input "J"
type input "OV [PERSON_NAME]"
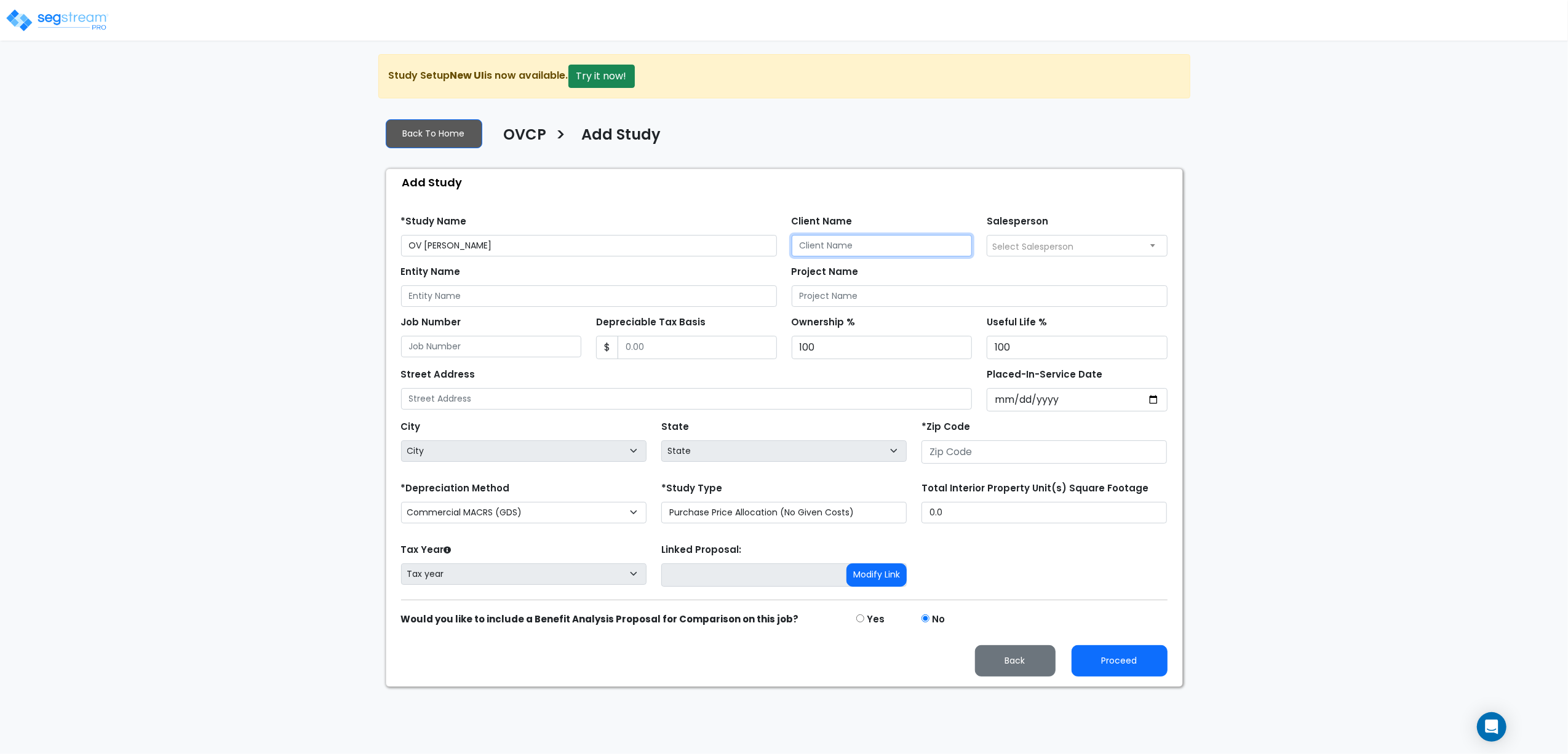
click at [838, 239] on input "Client Name" at bounding box center [882, 246] width 181 height 22
click at [1015, 237] on span "Select Salesperson" at bounding box center [1078, 246] width 179 height 20
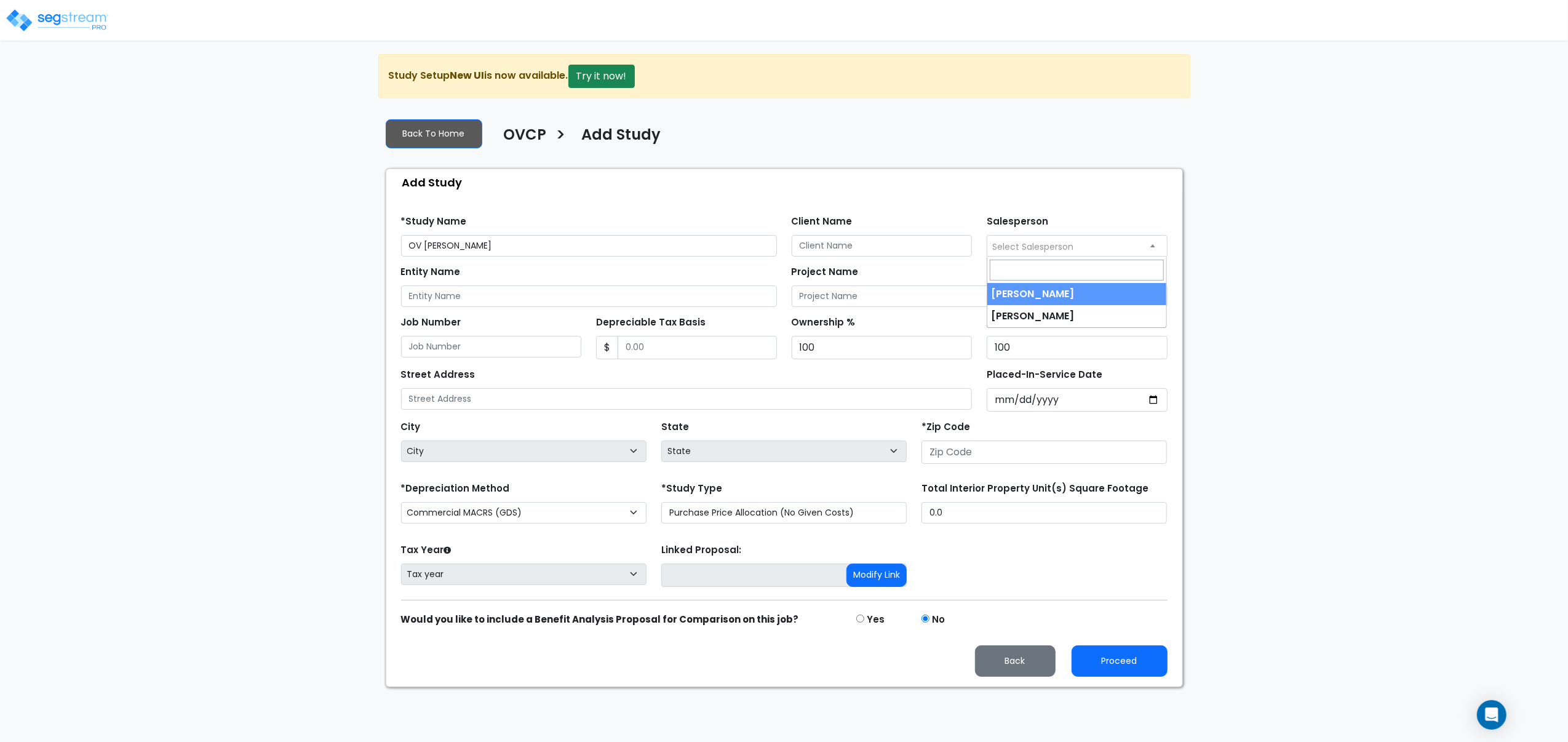
select select "127"
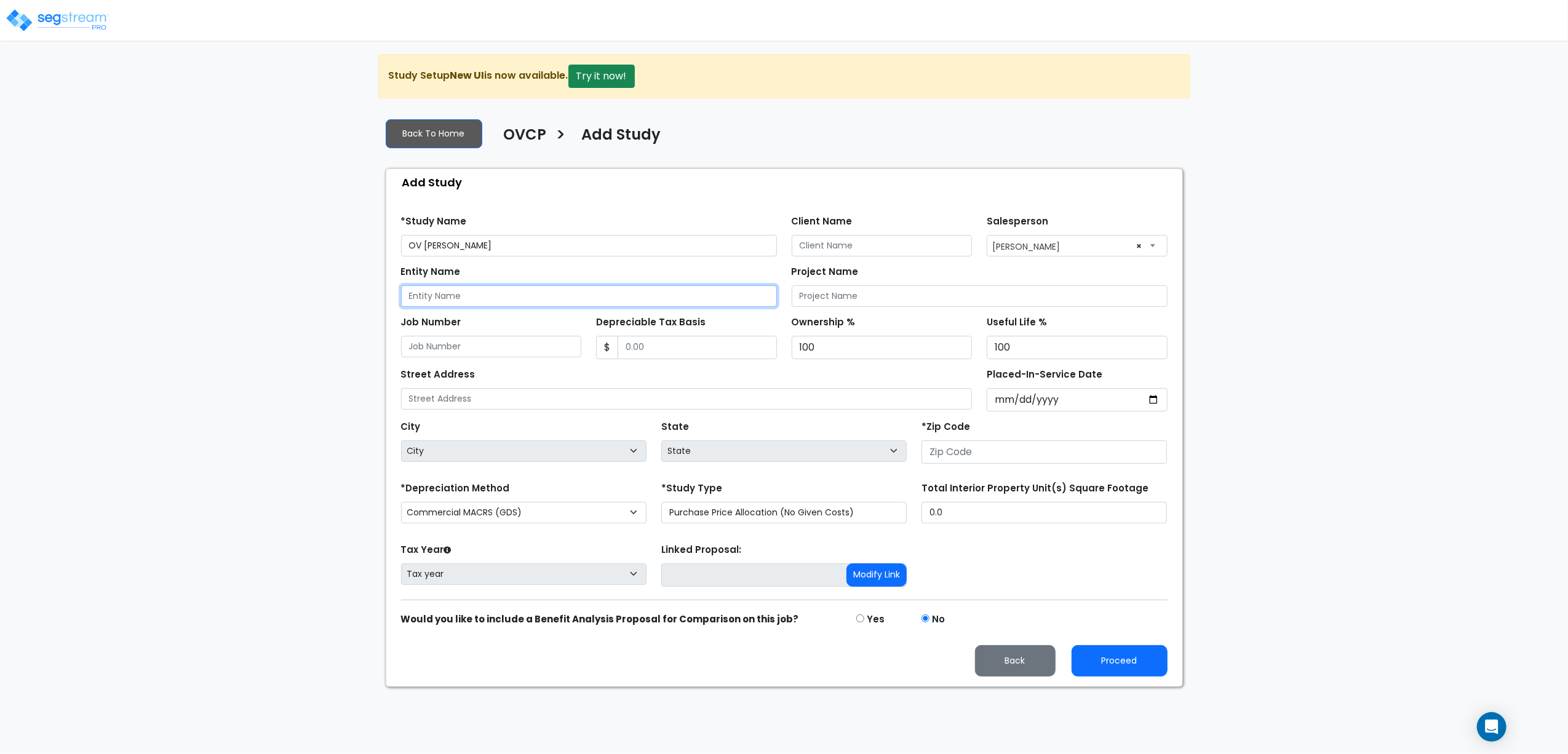
click at [618, 295] on input "Entity Name" at bounding box center [589, 296] width 376 height 22
click at [1340, 366] on div "We are Building your Study. So please grab a coffee and let us do the heavy lif…" at bounding box center [784, 370] width 1568 height 633
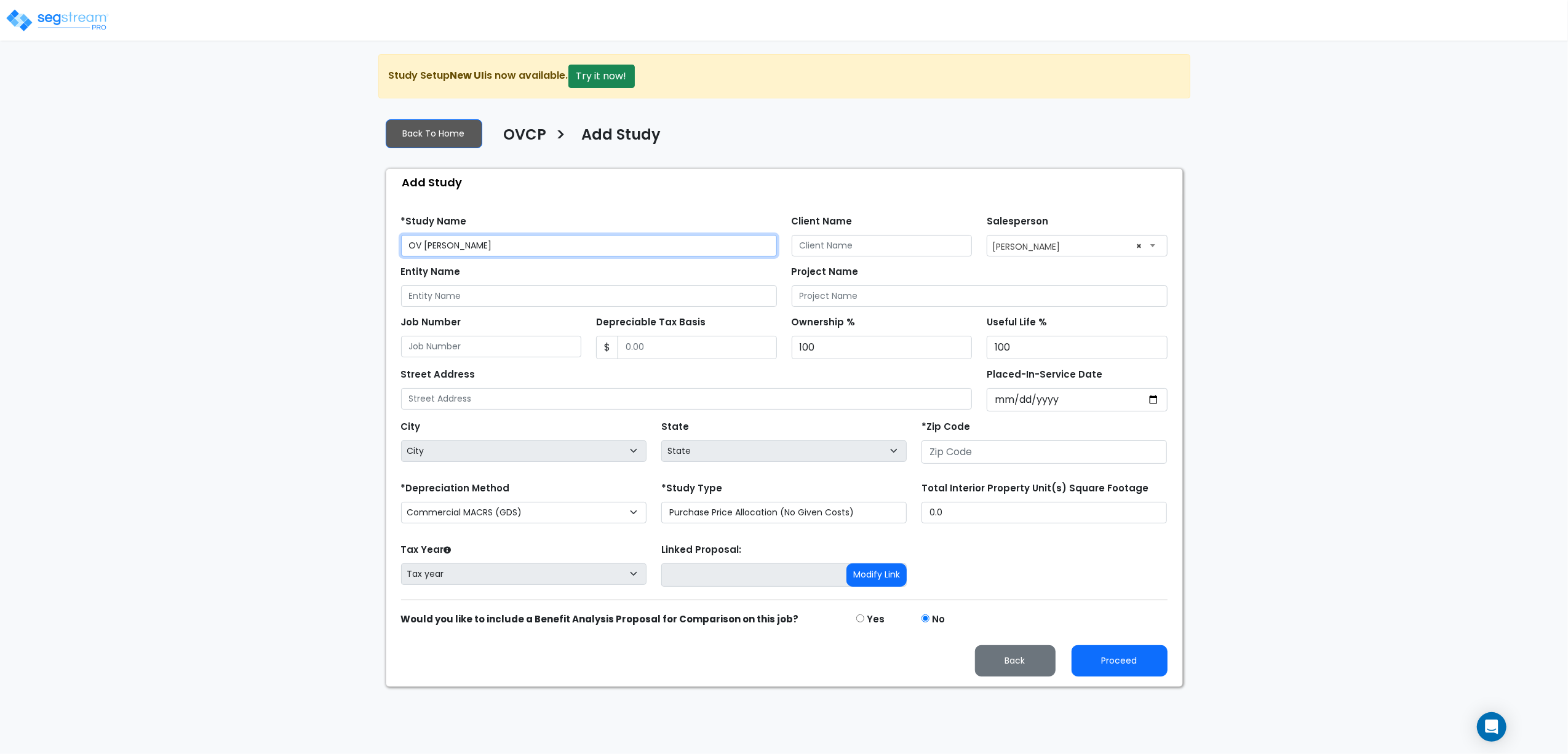
drag, startPoint x: 451, startPoint y: 246, endPoint x: 365, endPoint y: 249, distance: 86.1
click at [365, 249] on div "We are Building your Study. So please grab a coffee and let us do the heavy lif…" at bounding box center [784, 370] width 1568 height 633
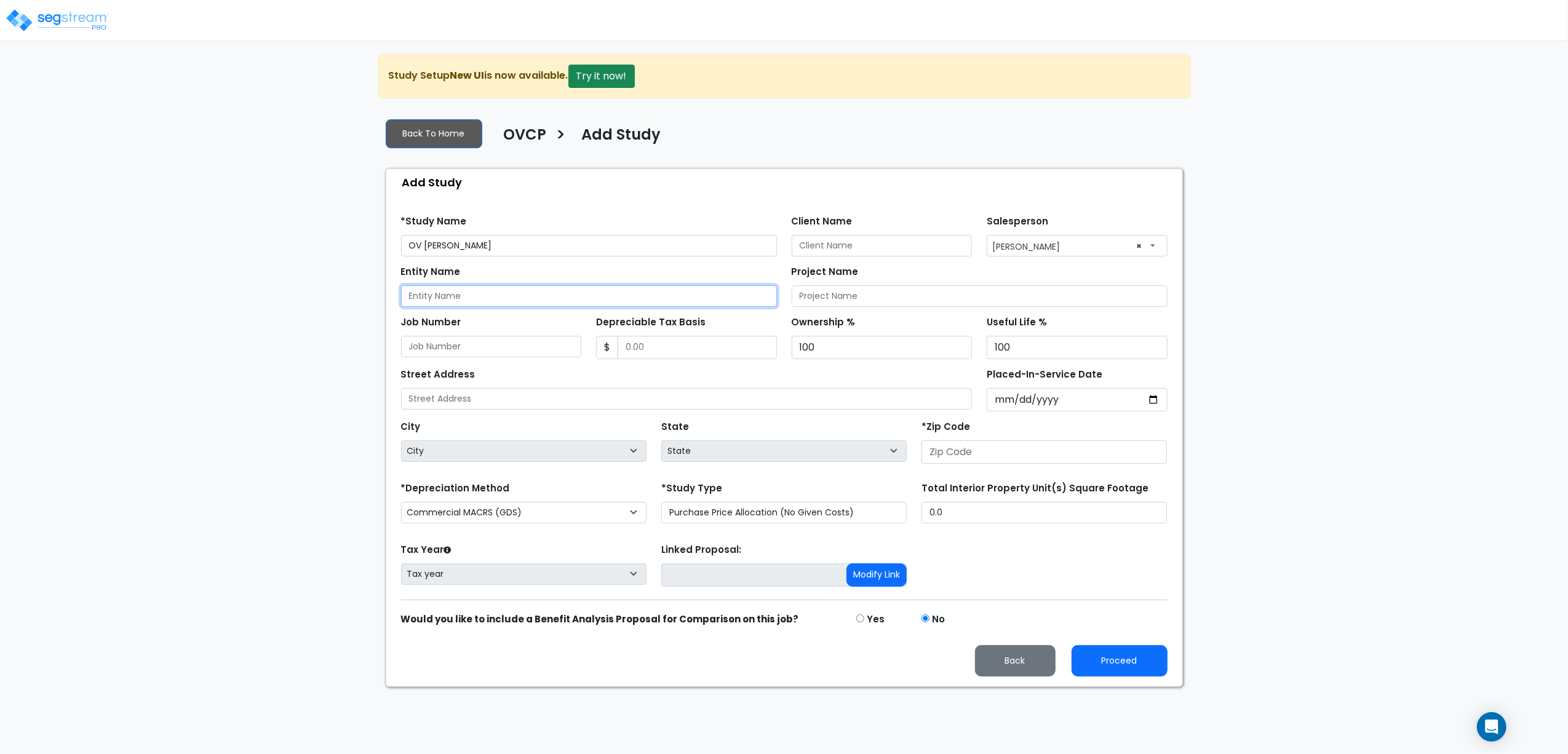
click at [443, 295] on input "Entity Name" at bounding box center [589, 296] width 376 height 22
paste input "OV [PERSON_NAME]"
type input "OV [PERSON_NAME]"
click at [320, 359] on div "We are Building your Study. So please grab a coffee and let us do the heavy lif…" at bounding box center [784, 370] width 1568 height 633
click at [508, 300] on input "OV [PERSON_NAME]" at bounding box center [589, 296] width 376 height 22
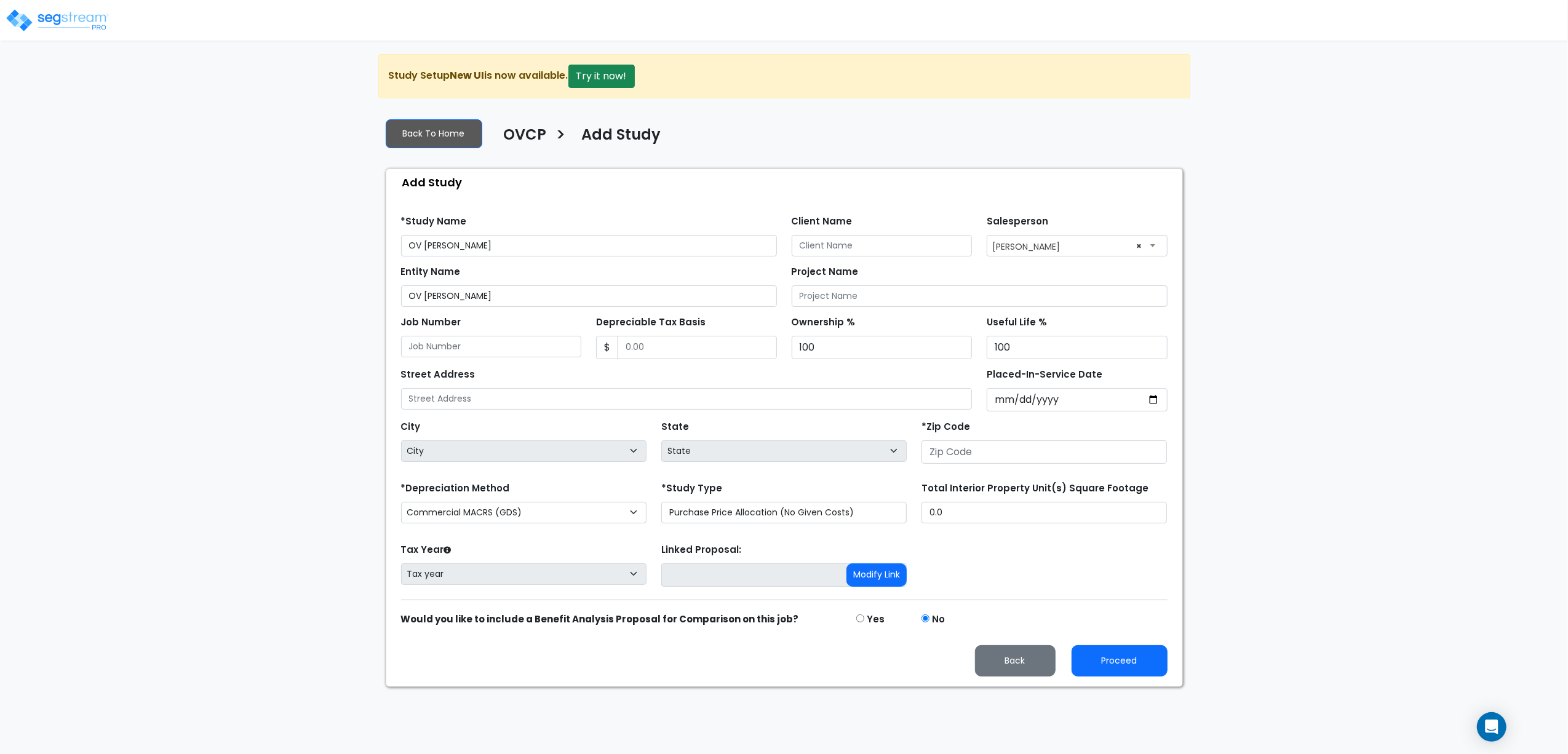
click at [495, 334] on div "Job Number" at bounding box center [491, 334] width 181 height 44
click at [496, 350] on input "Job Number" at bounding box center [491, 347] width 181 height 22
click at [686, 351] on input "Depreciable Tax Basis" at bounding box center [697, 347] width 159 height 24
click at [715, 353] on input "Depreciable Tax Basis" at bounding box center [697, 347] width 159 height 24
type input "6,585,200"
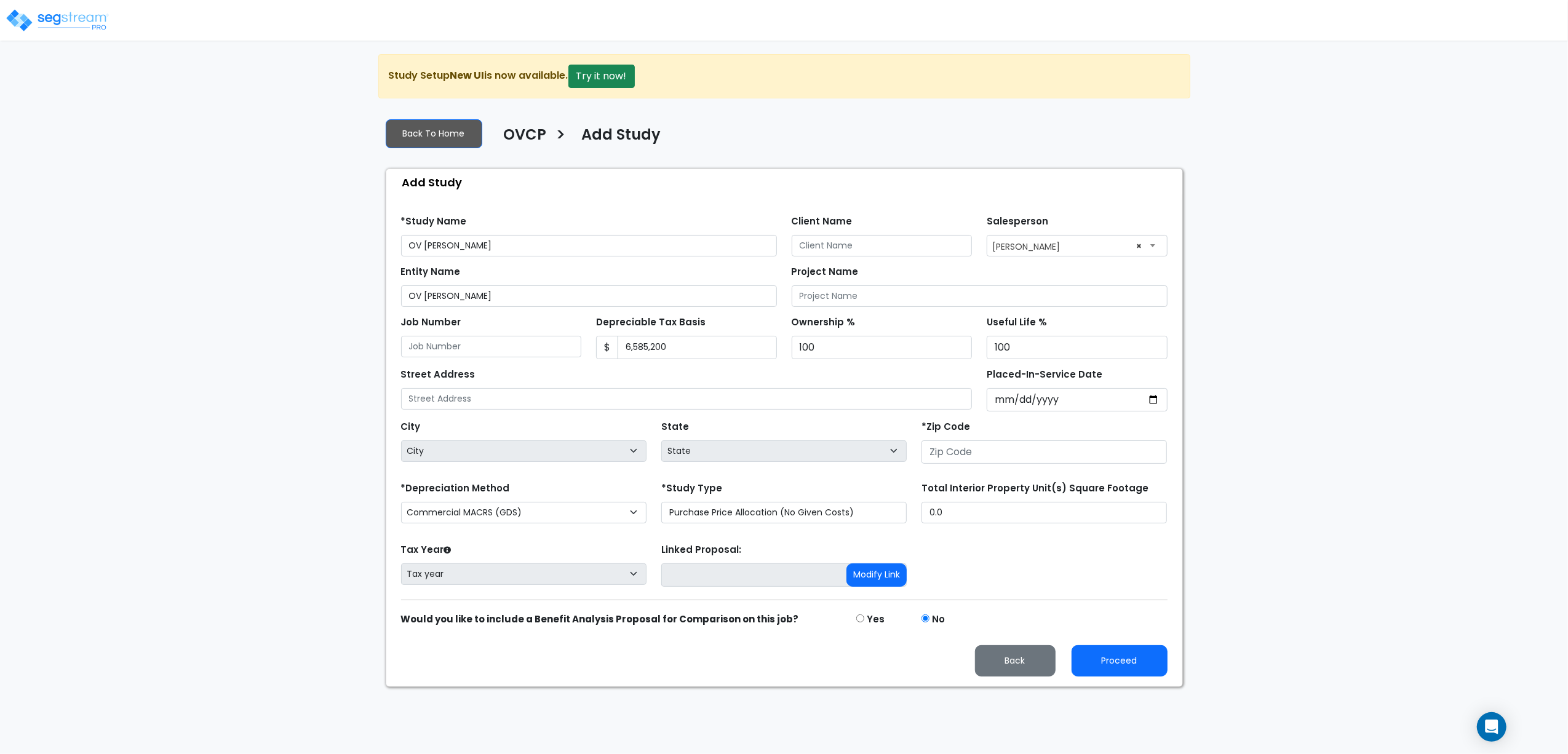
click at [709, 382] on div "Street Address" at bounding box center [686, 387] width 571 height 44
click at [490, 397] on input "text" at bounding box center [686, 399] width 571 height 22
type input "[STREET_ADDRESS][PERSON_NAME]"
type input "76247"
select select "[GEOGRAPHIC_DATA]"
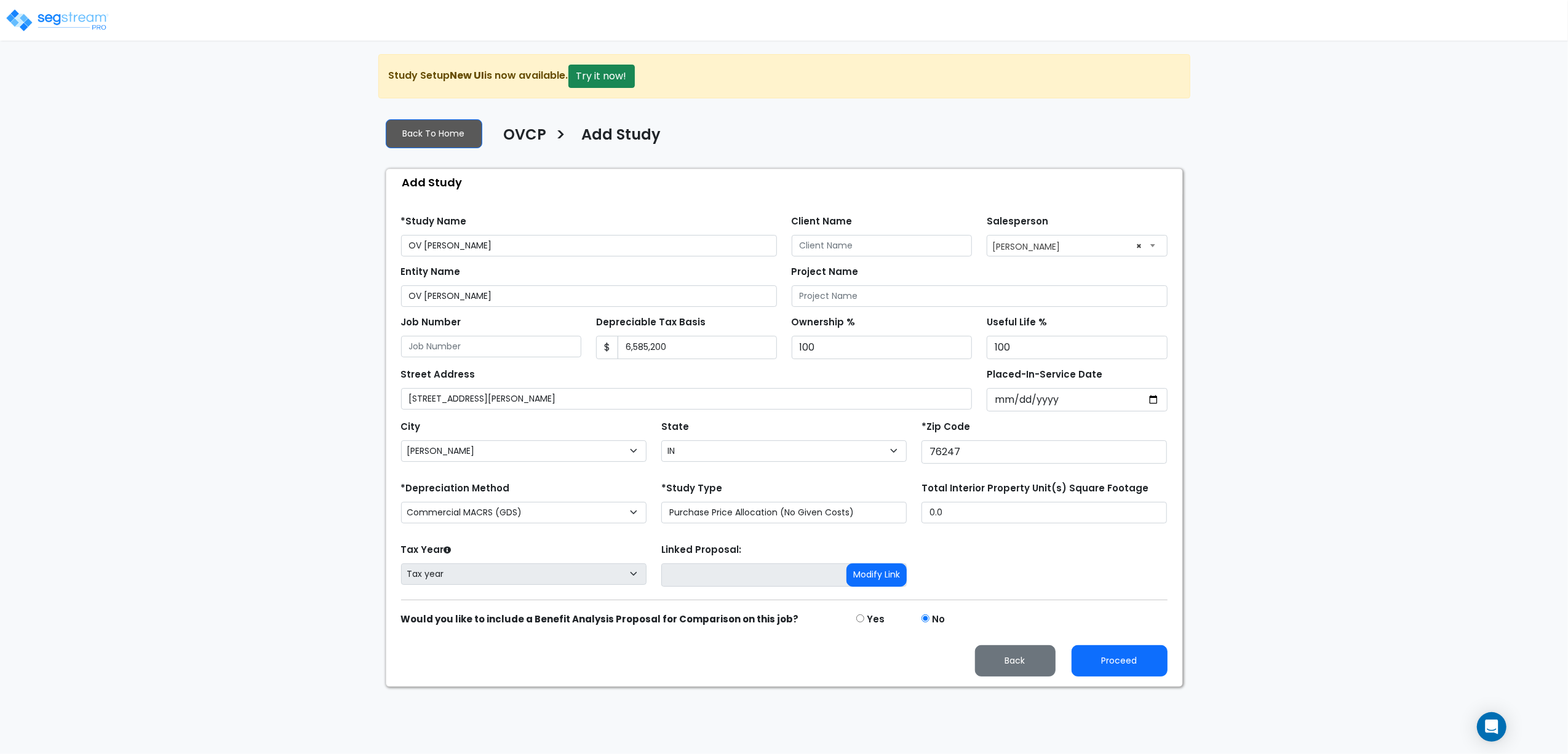
click at [958, 528] on div "Total Interior Property Unit(s) Square Footage 0.0" at bounding box center [1044, 503] width 260 height 50
drag, startPoint x: 485, startPoint y: 293, endPoint x: 322, endPoint y: 286, distance: 163.2
click at [322, 286] on div "We are Building your Study. So please grab a coffee and let us do the heavy lif…" at bounding box center [784, 370] width 1568 height 633
click at [817, 298] on input "Project Name" at bounding box center [980, 296] width 376 height 22
paste input "OV Justin"
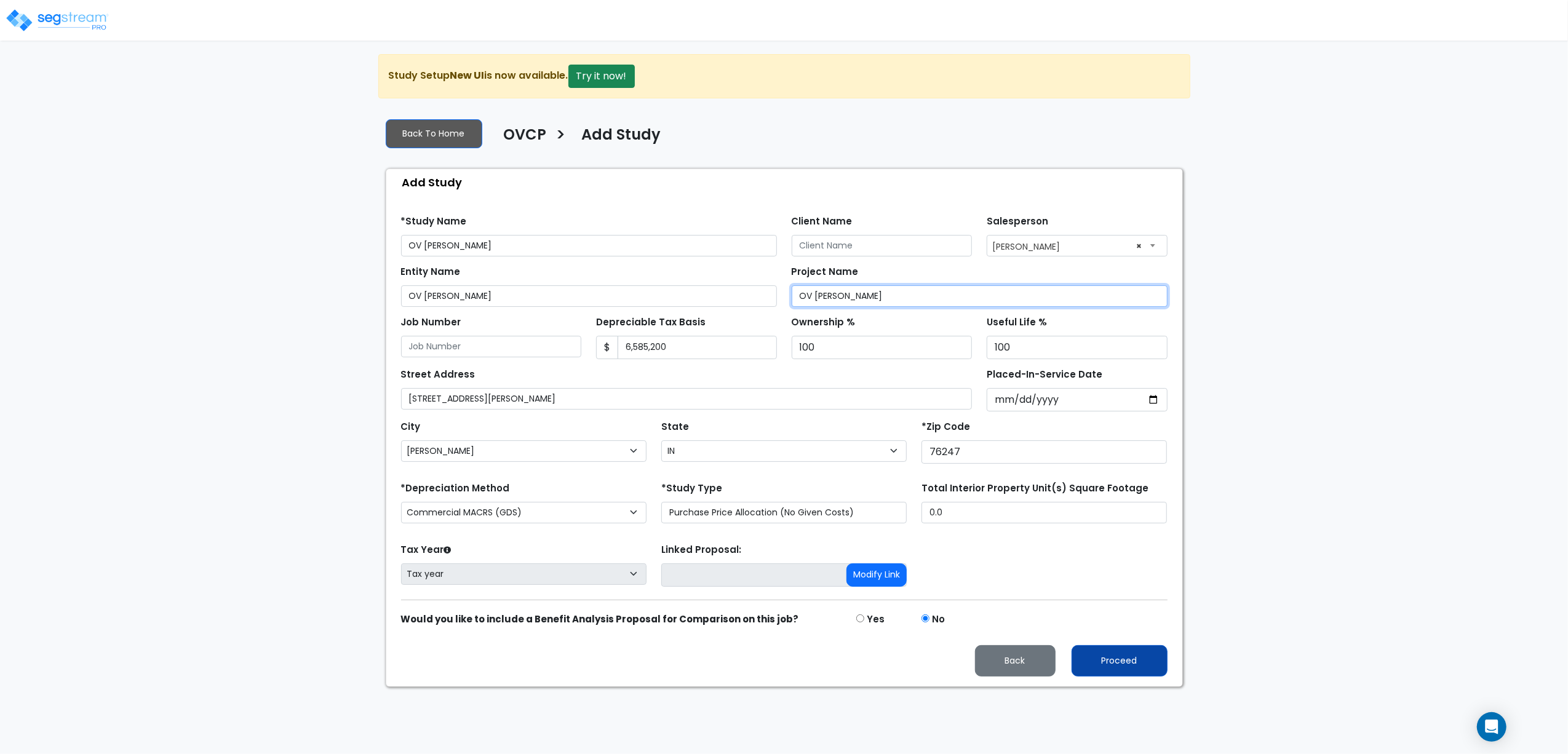
type input "OV Justin"
click at [1112, 664] on button "Proceed" at bounding box center [1119, 661] width 96 height 31
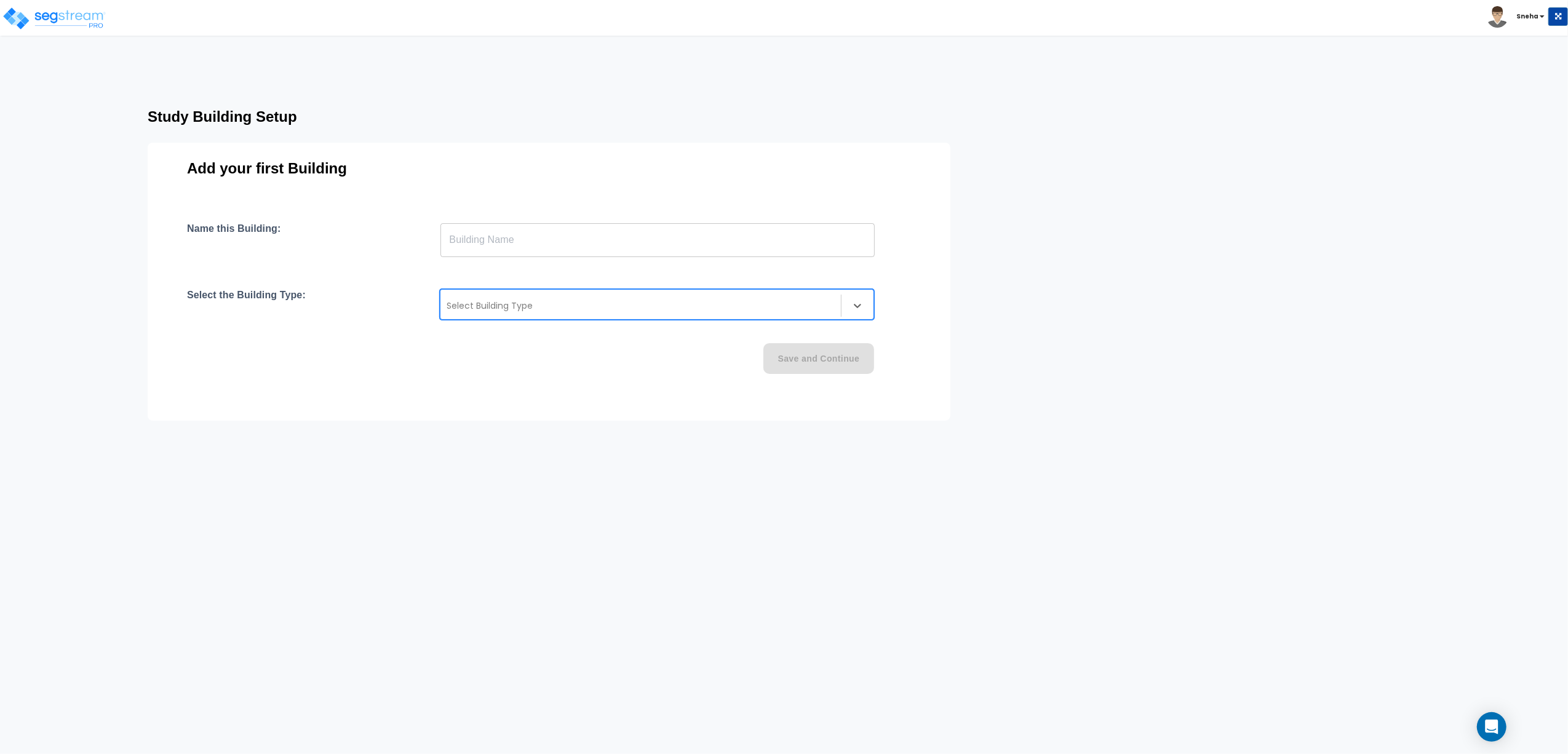
click at [578, 306] on div at bounding box center [641, 306] width 389 height 15
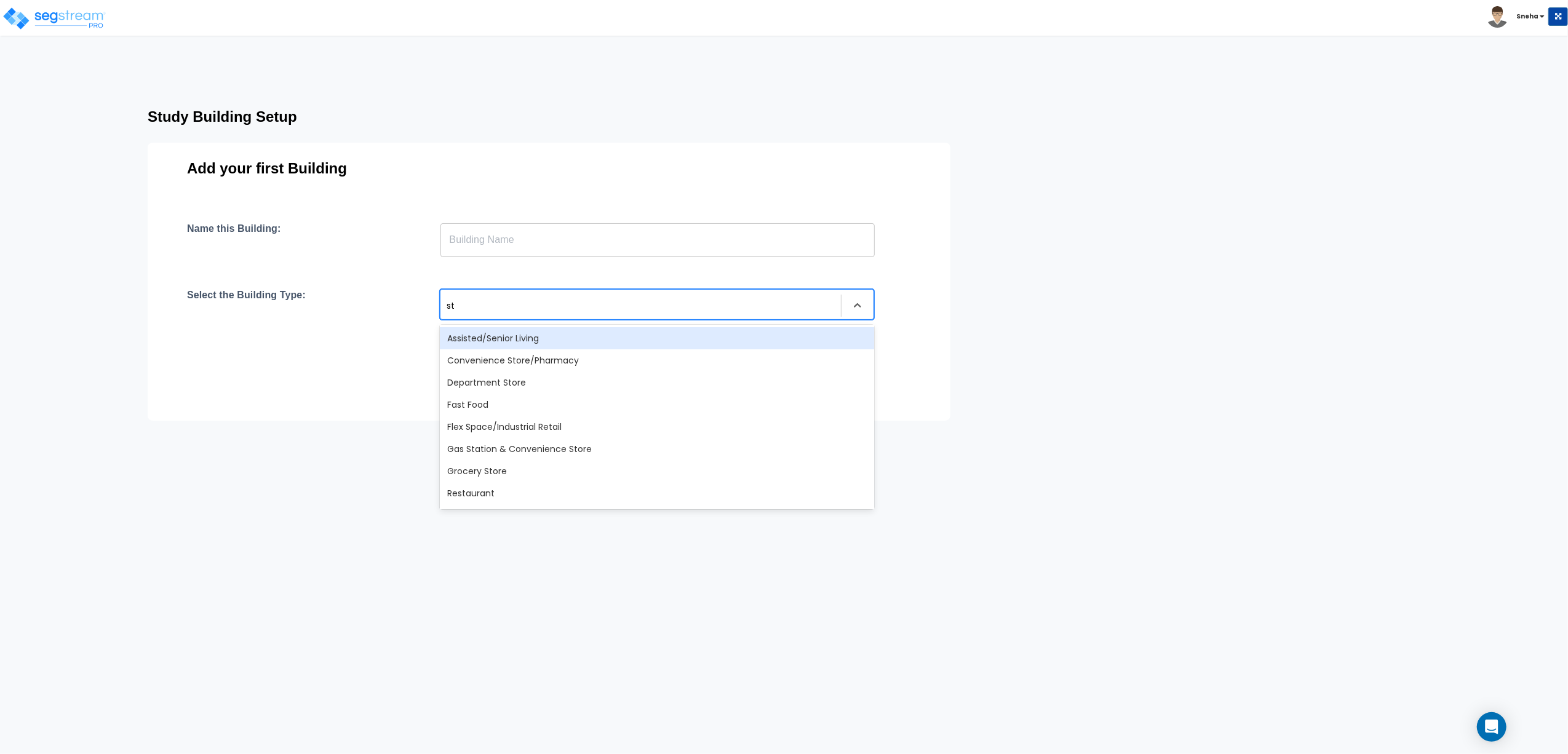
type input "sto"
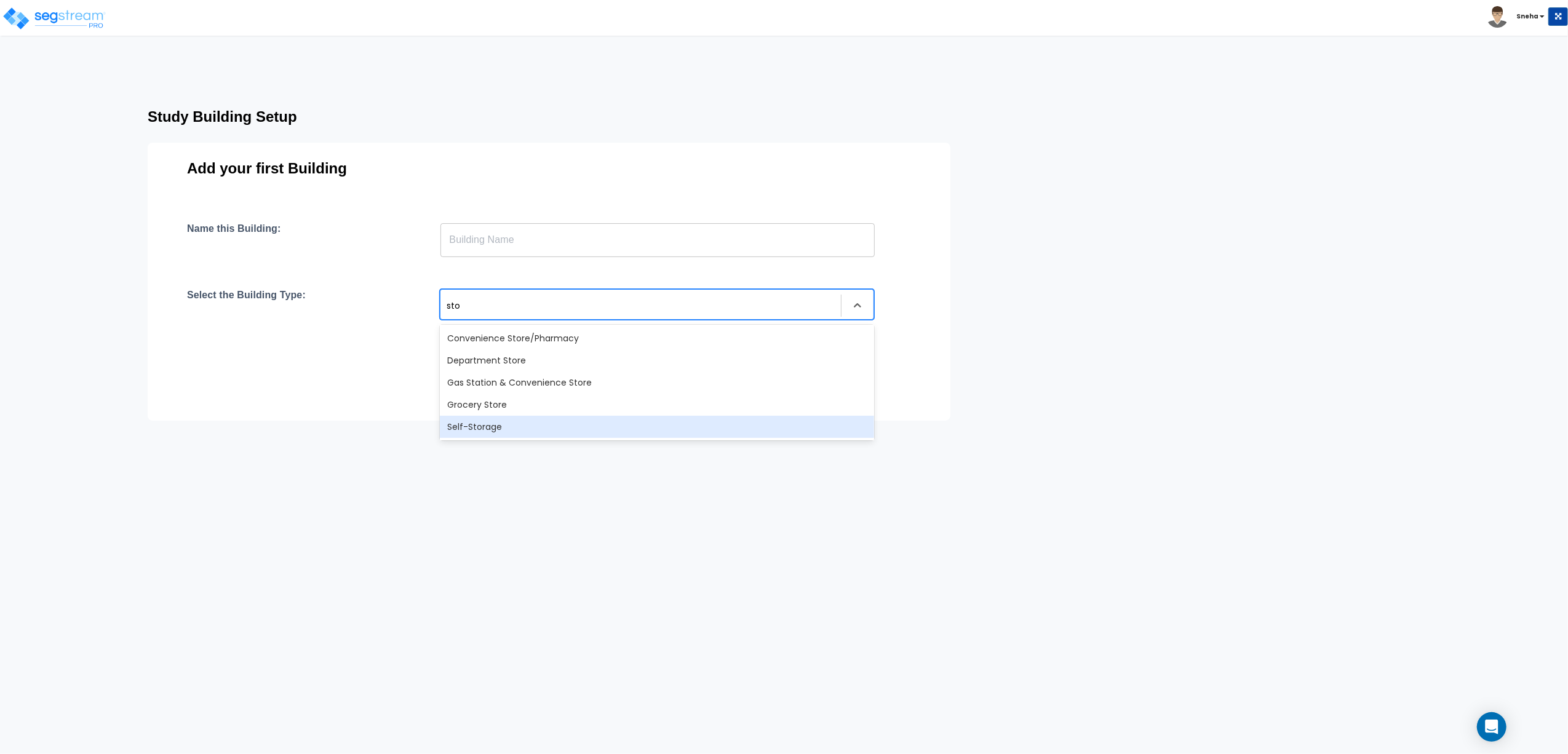
click at [532, 422] on div "Self-Storage" at bounding box center [657, 426] width 435 height 22
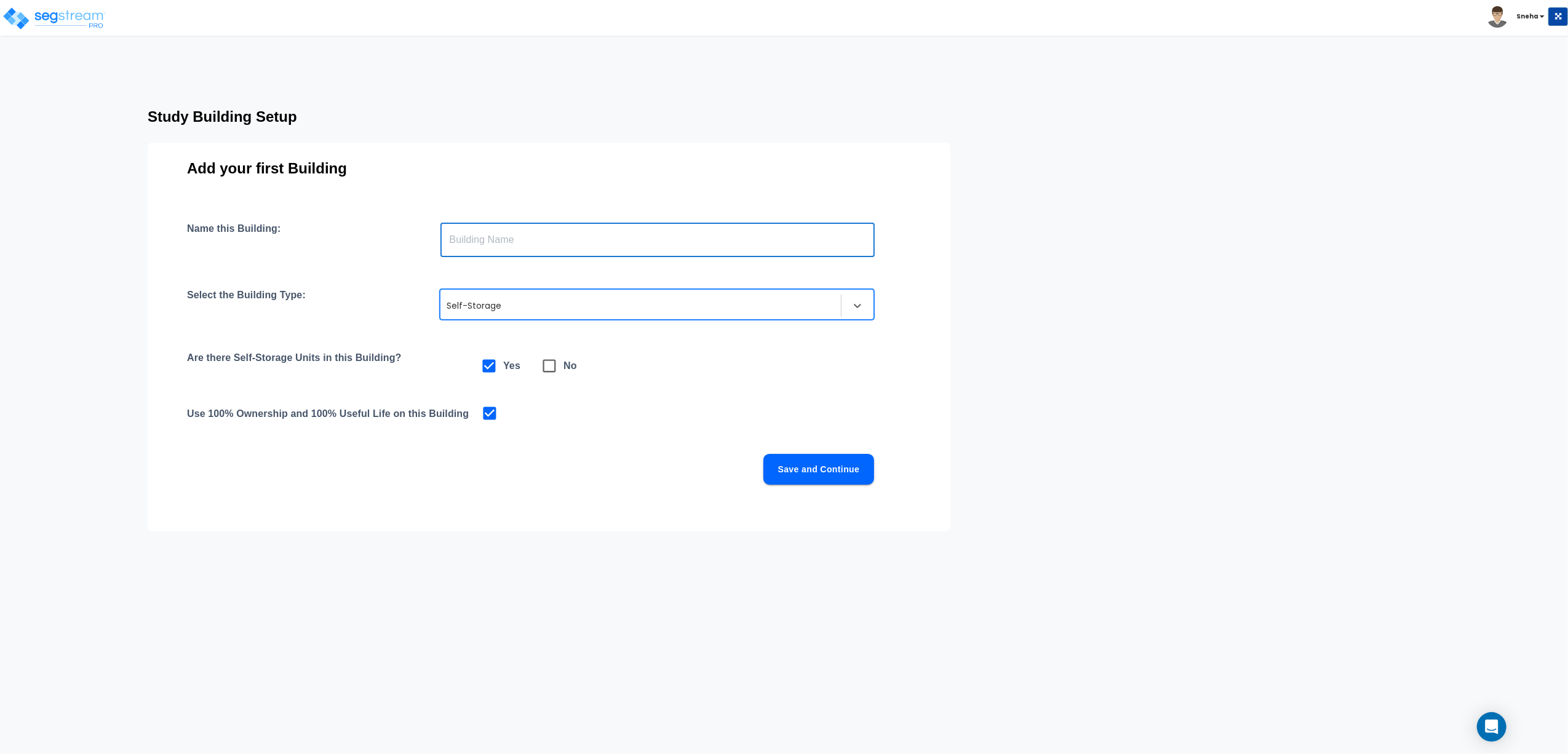
click at [545, 239] on input "text" at bounding box center [658, 240] width 435 height 35
click at [512, 239] on input "text" at bounding box center [658, 240] width 435 height 35
type input "Building A"
click at [803, 480] on button "Save and Continue" at bounding box center [818, 468] width 111 height 30
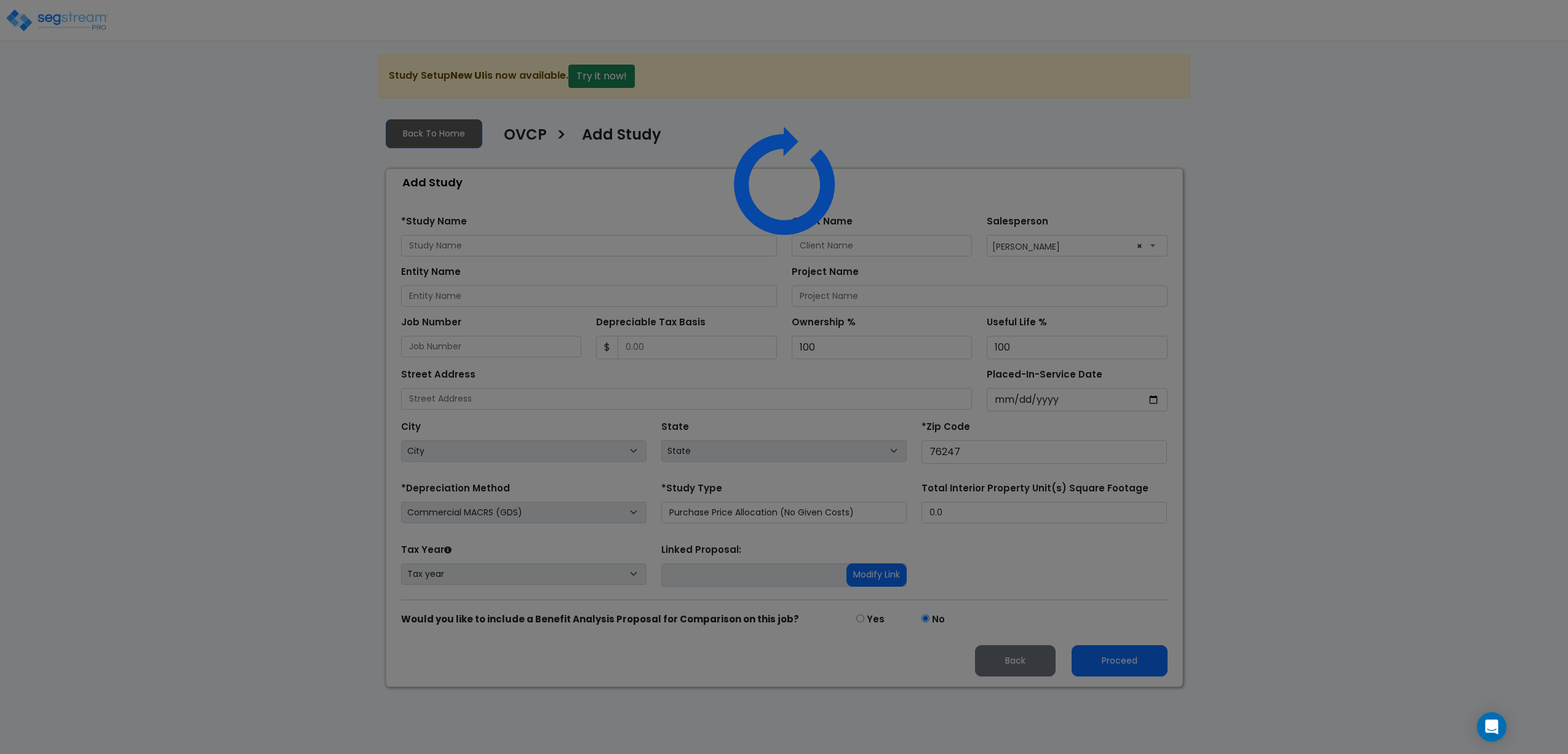
select select "127"
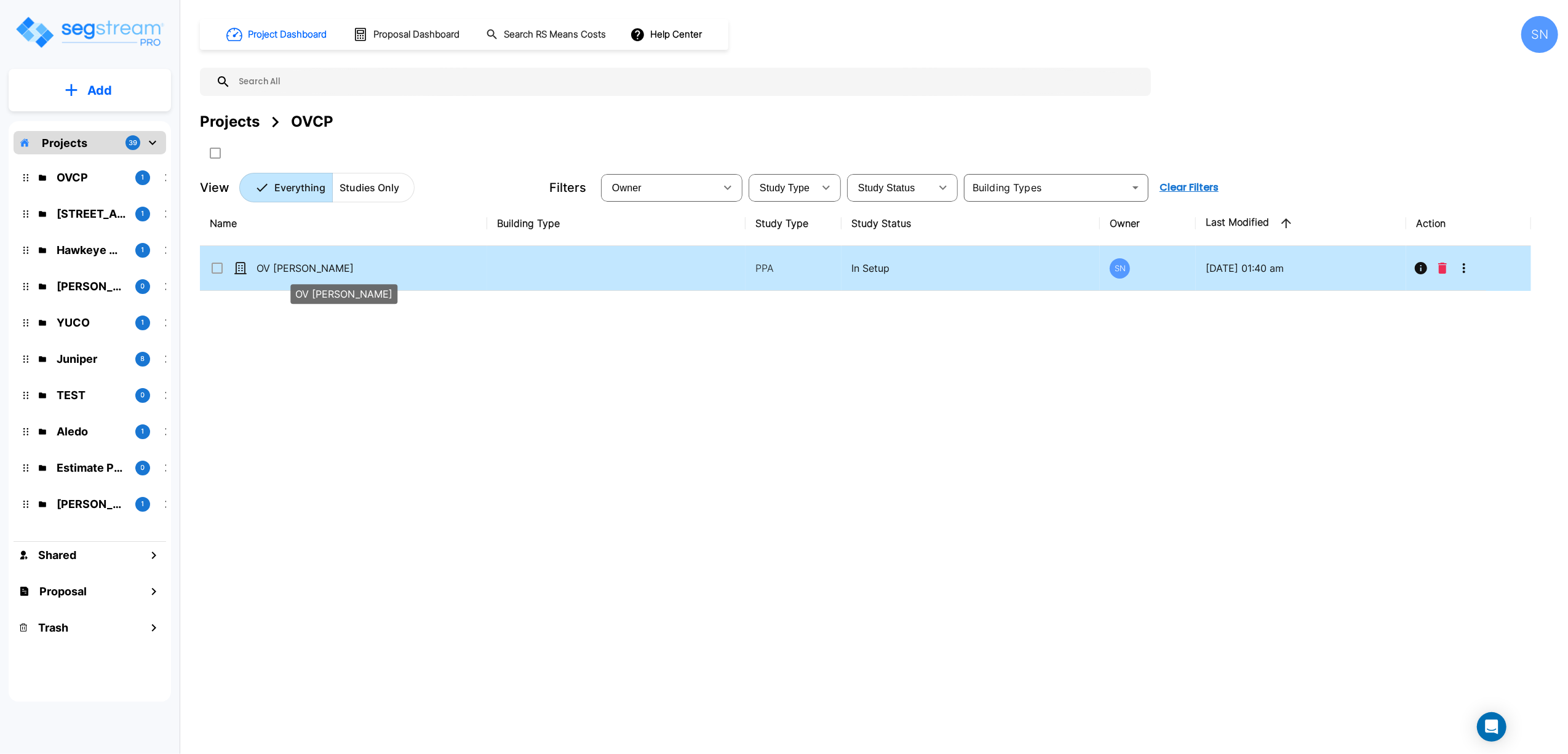
click at [294, 268] on p "OV [PERSON_NAME]" at bounding box center [318, 267] width 123 height 15
checkbox input "true"
click at [294, 268] on p "OV [PERSON_NAME]" at bounding box center [318, 267] width 123 height 15
